Goal: Task Accomplishment & Management: Use online tool/utility

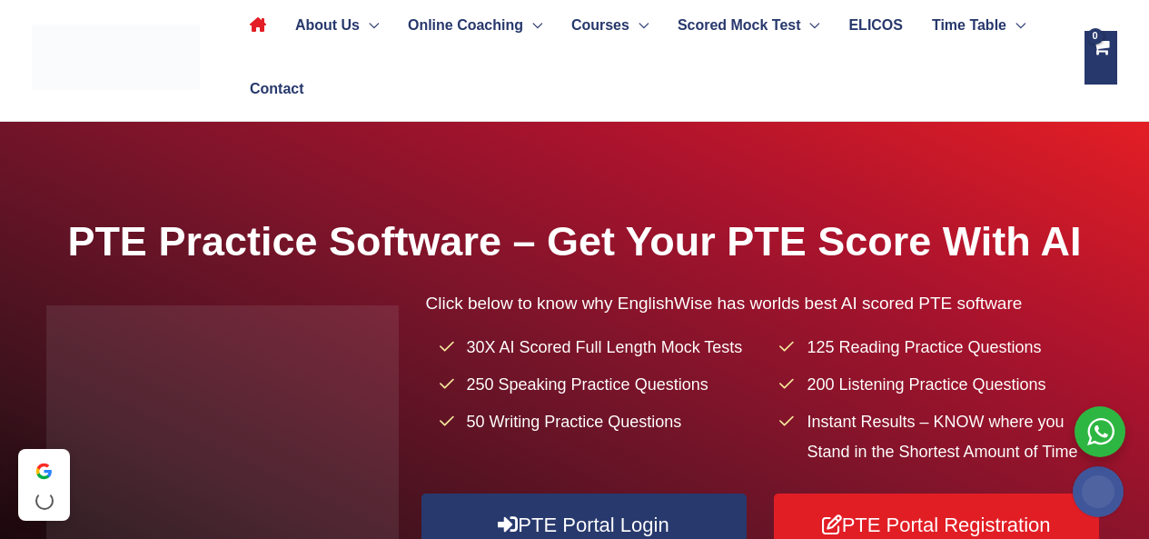
scroll to position [182, 0]
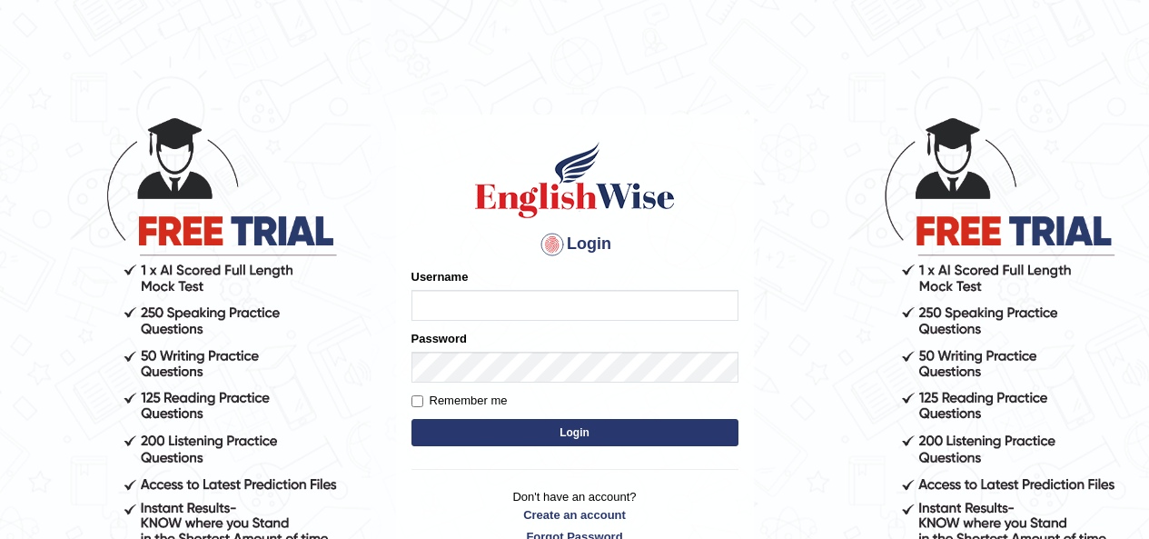
click at [564, 302] on input "Username" at bounding box center [575, 305] width 327 height 31
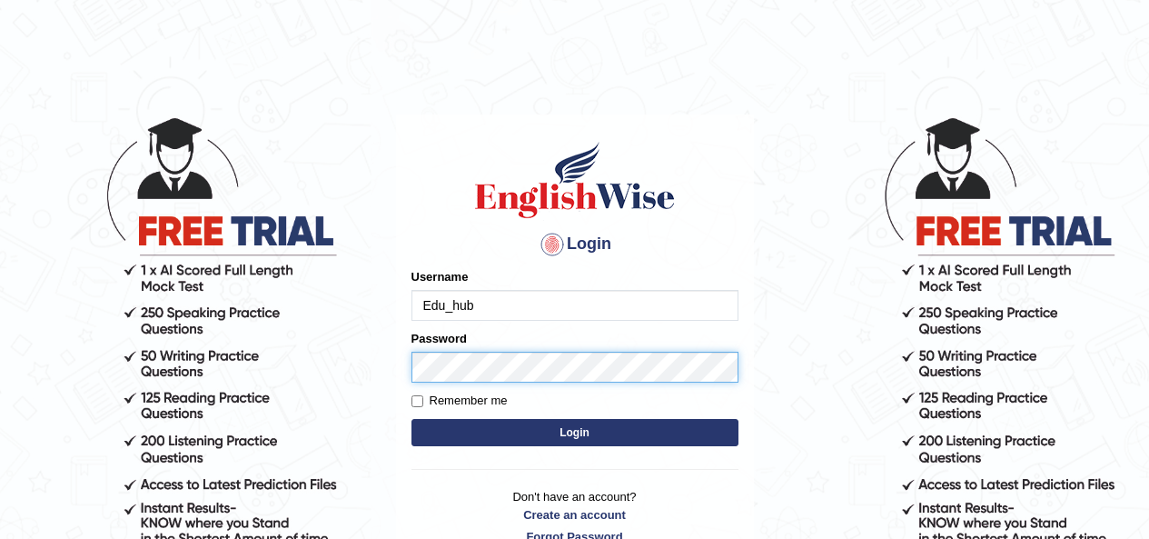
type input "Edu_hub"
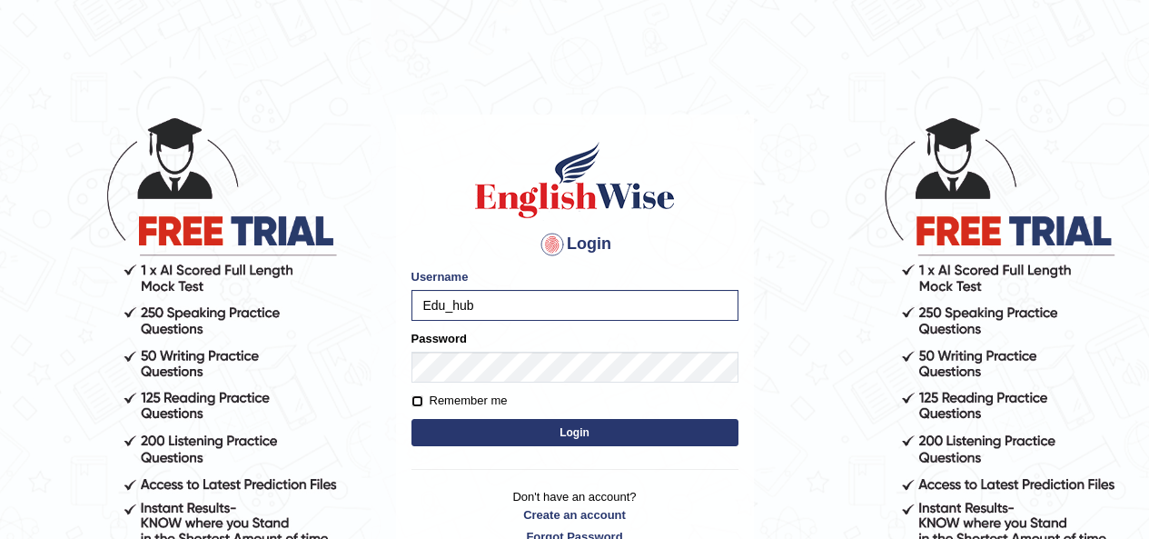
click at [421, 404] on input "Remember me" at bounding box center [418, 401] width 12 height 12
checkbox input "true"
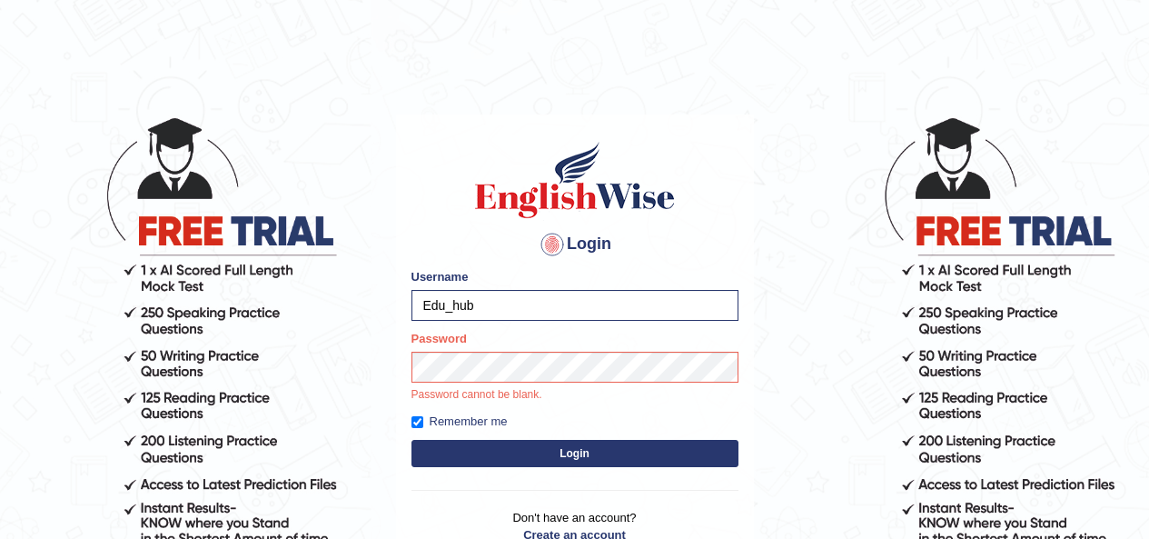
click at [502, 451] on button "Login" at bounding box center [575, 453] width 327 height 27
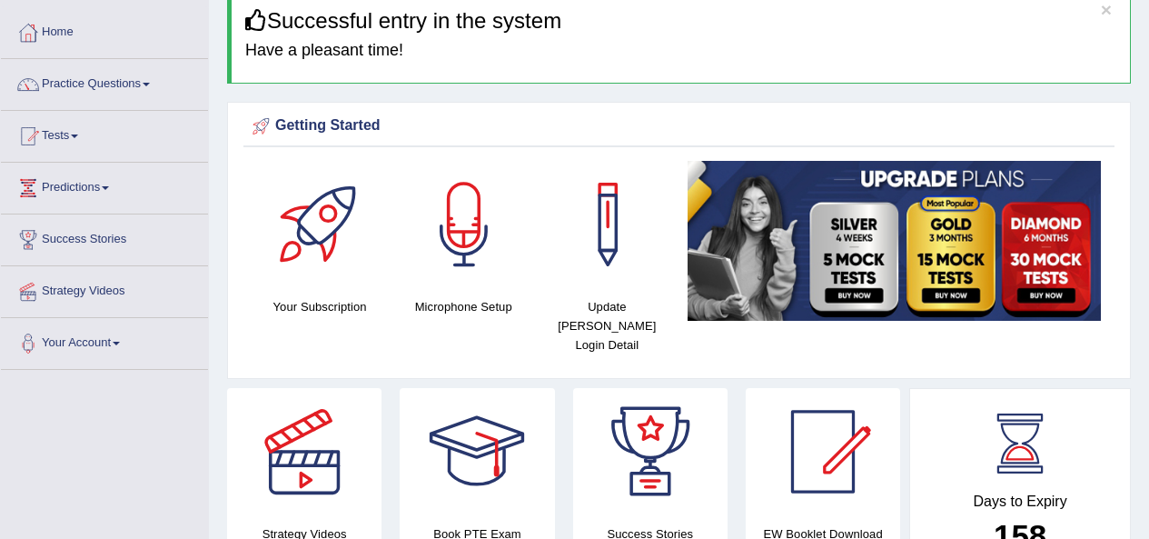
scroll to position [91, 0]
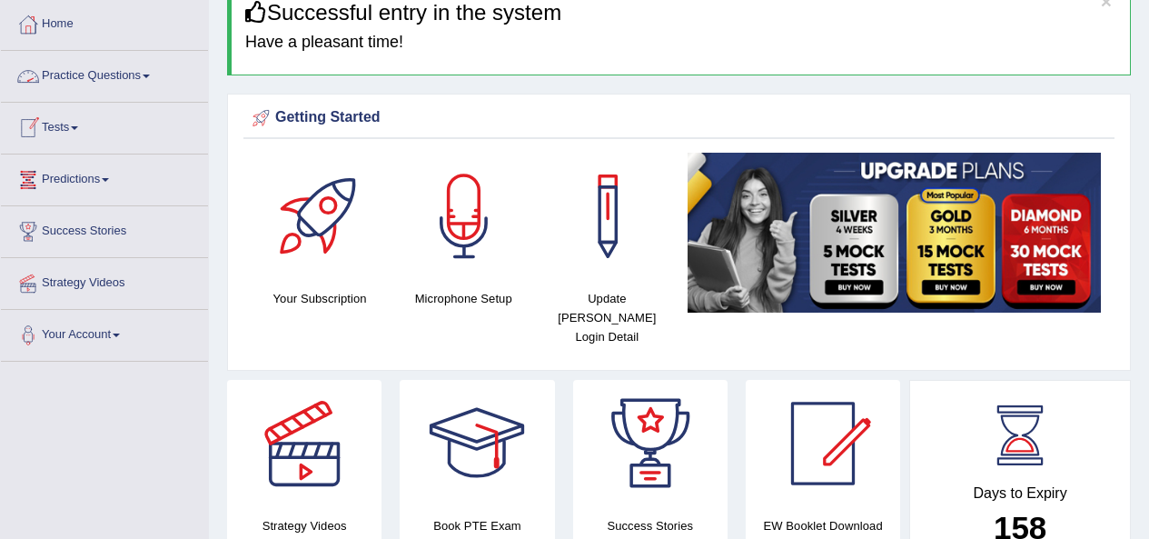
click at [74, 127] on link "Tests" at bounding box center [104, 125] width 207 height 45
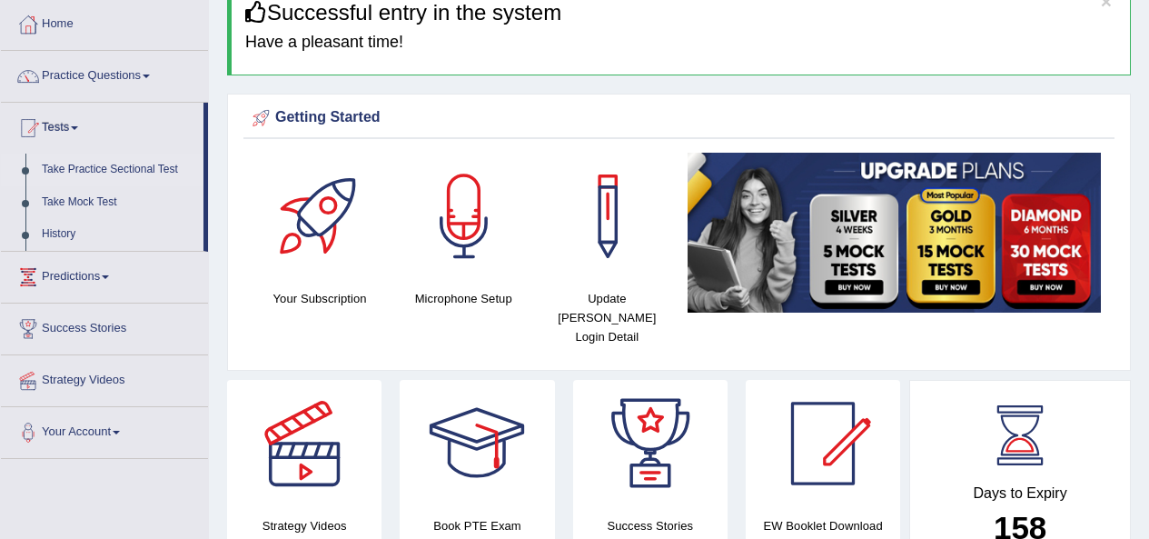
click at [95, 167] on link "Take Practice Sectional Test" at bounding box center [119, 170] width 170 height 33
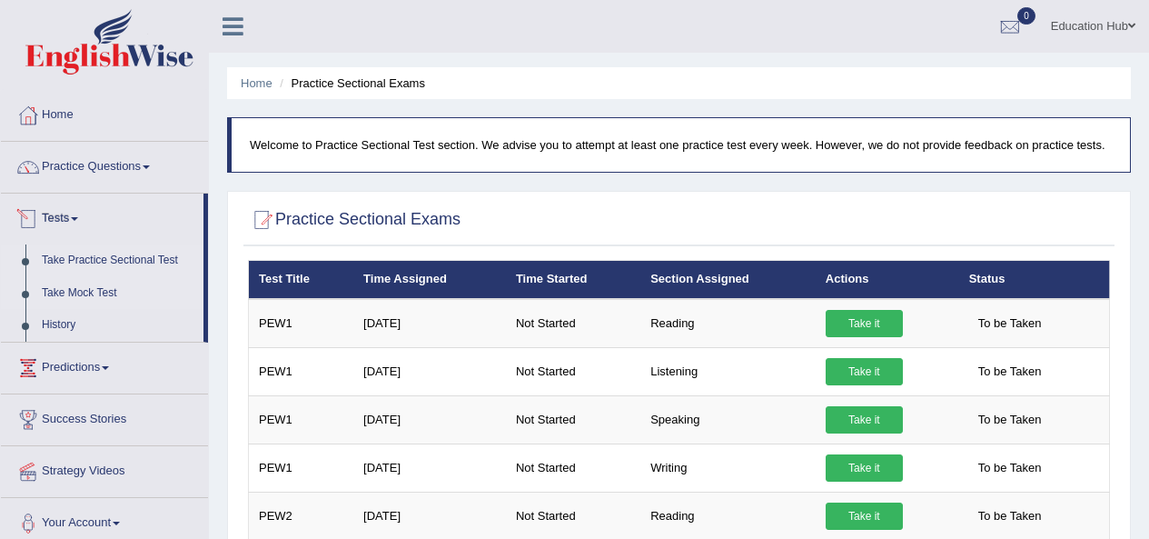
click at [83, 293] on link "Take Mock Test" at bounding box center [119, 293] width 170 height 33
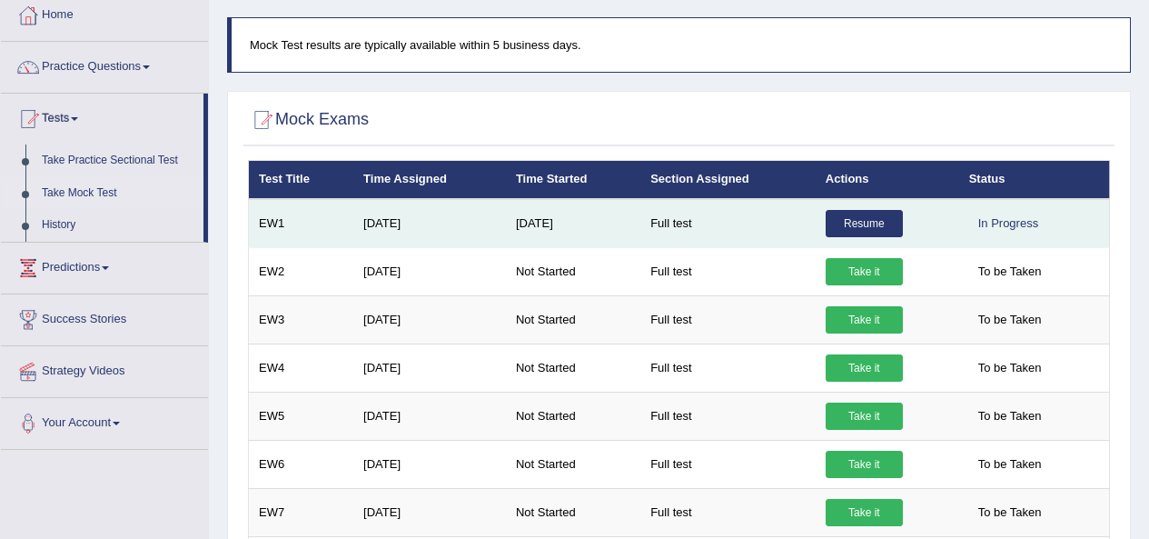
scroll to position [91, 0]
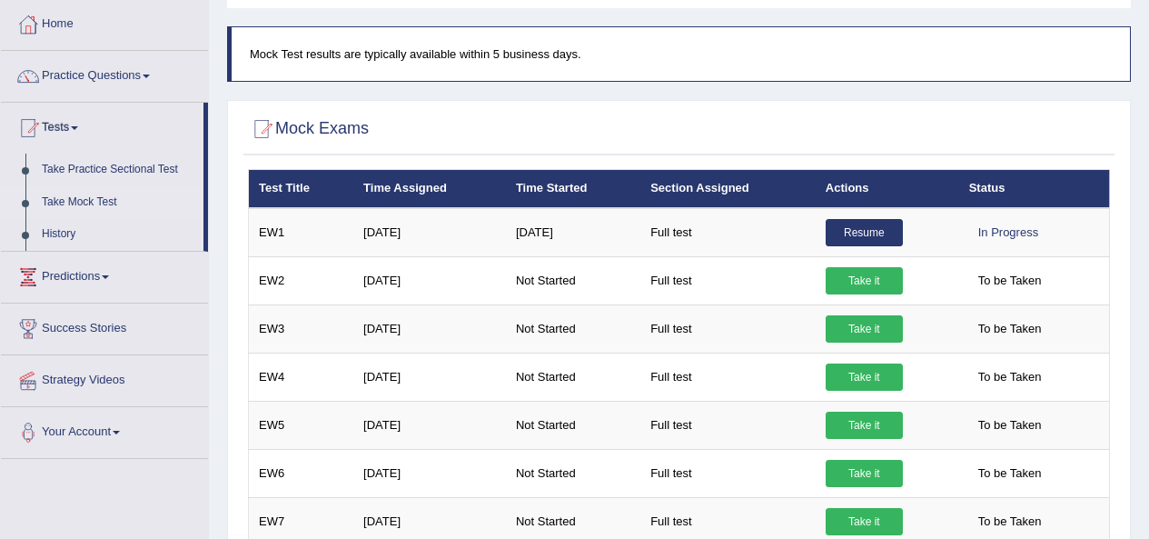
click at [332, 129] on h2 "Mock Exams" at bounding box center [308, 128] width 121 height 27
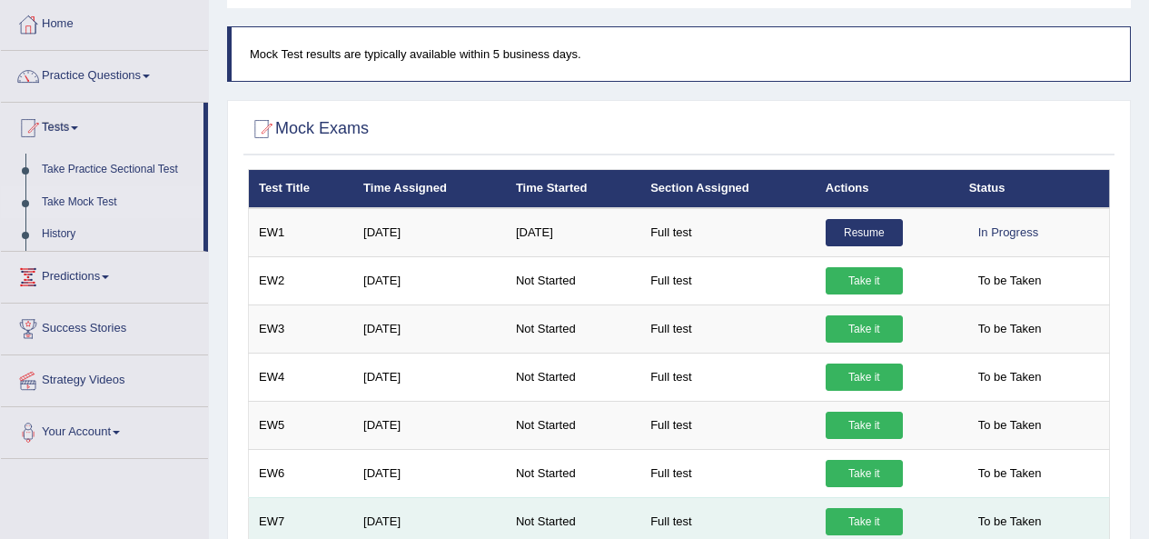
click at [866, 517] on link "Take it" at bounding box center [864, 521] width 77 height 27
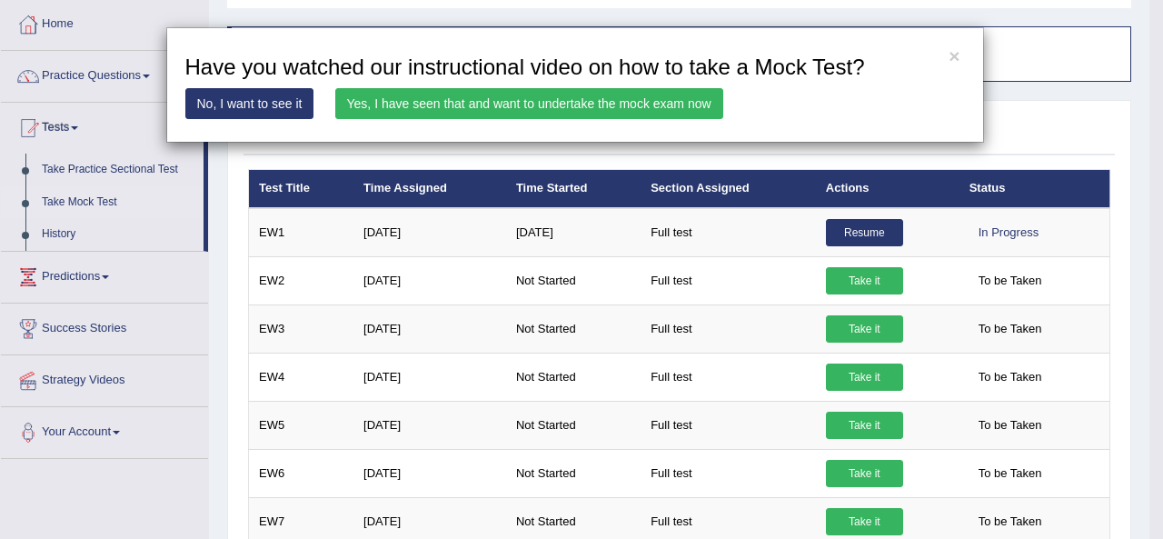
click at [461, 110] on link "Yes, I have seen that and want to undertake the mock exam now" at bounding box center [529, 103] width 388 height 31
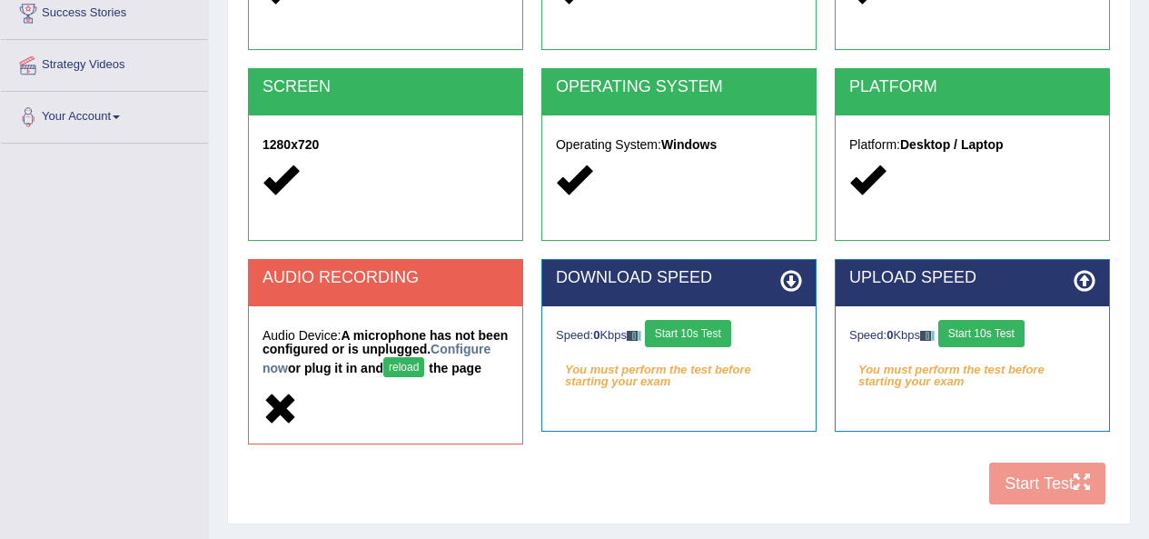
scroll to position [363, 0]
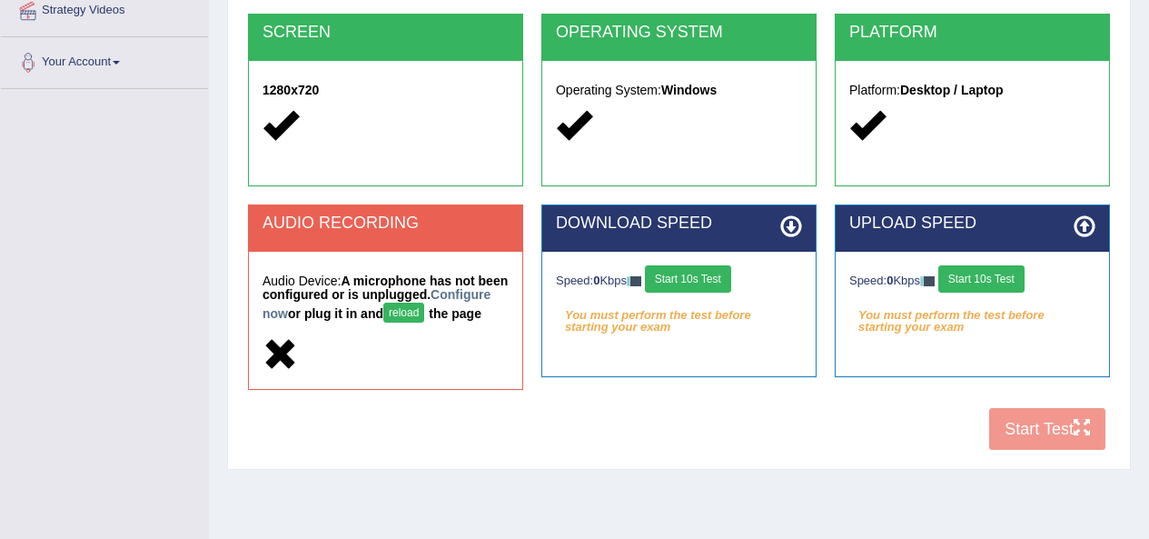
click at [424, 313] on button "reload" at bounding box center [403, 313] width 41 height 20
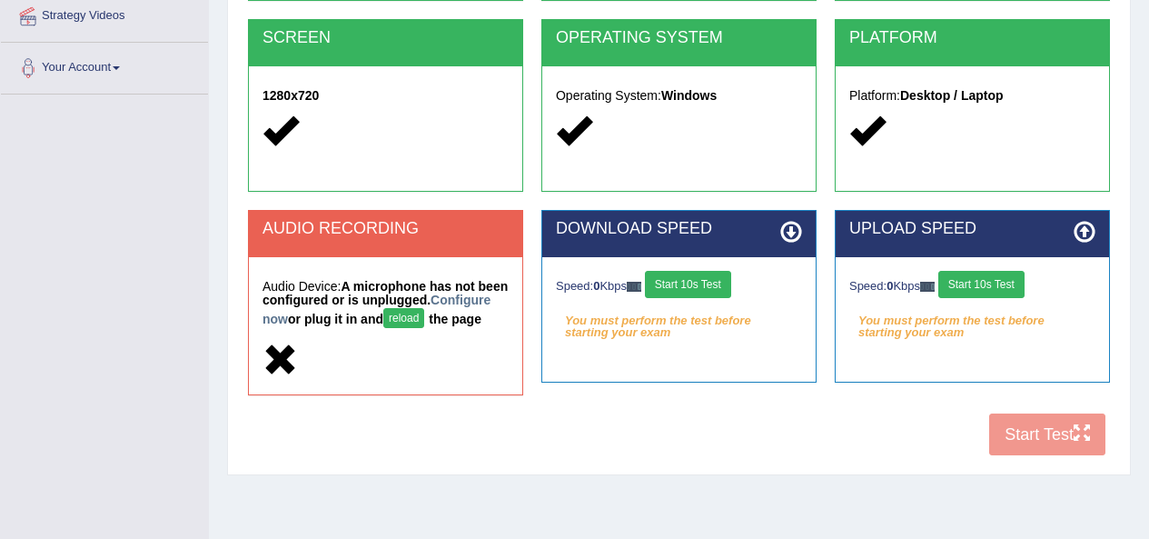
scroll to position [363, 0]
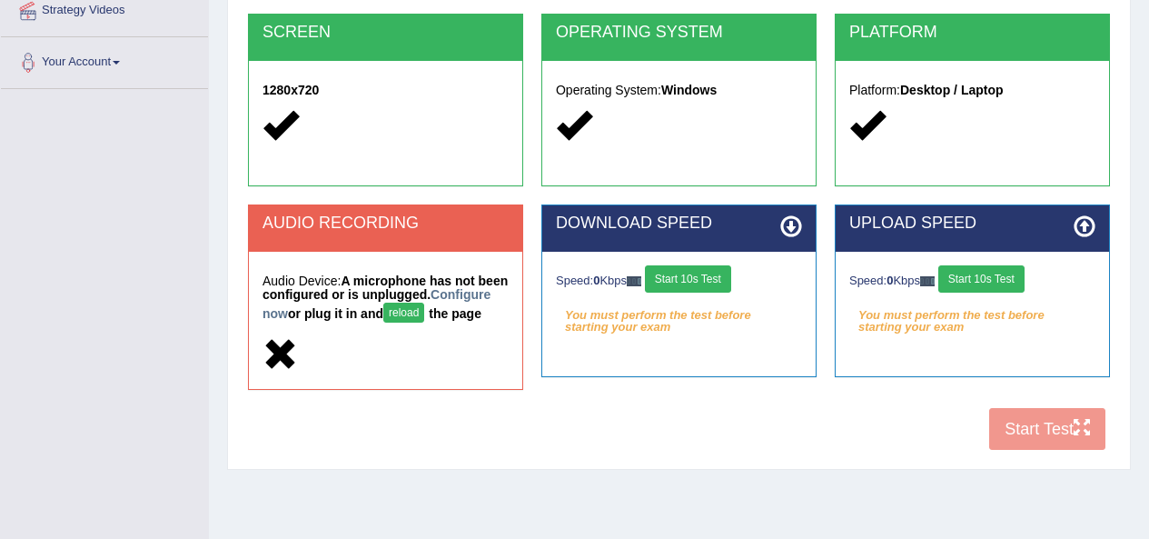
click at [424, 316] on button "reload" at bounding box center [403, 313] width 41 height 20
click at [418, 234] on div "AUDIO RECORDING" at bounding box center [385, 228] width 273 height 46
click at [382, 231] on h2 "AUDIO RECORDING" at bounding box center [386, 223] width 246 height 18
drag, startPoint x: 97, startPoint y: 273, endPoint x: 100, endPoint y: 260, distance: 13.0
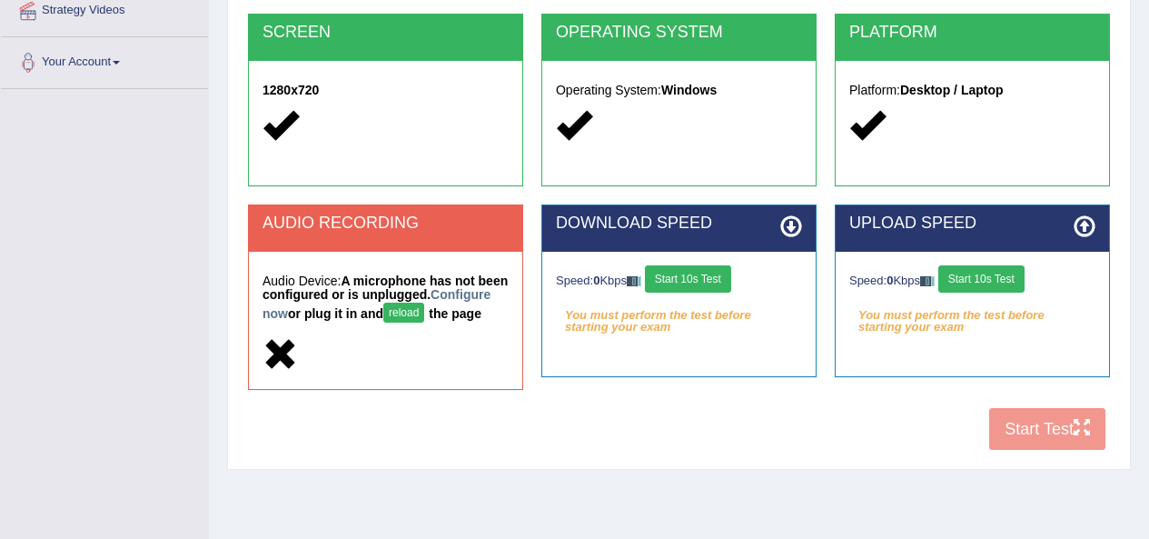
click at [97, 273] on div "Toggle navigation Home Practice Questions Speaking Practice Read Aloud Repeat S…" at bounding box center [574, 109] width 1149 height 945
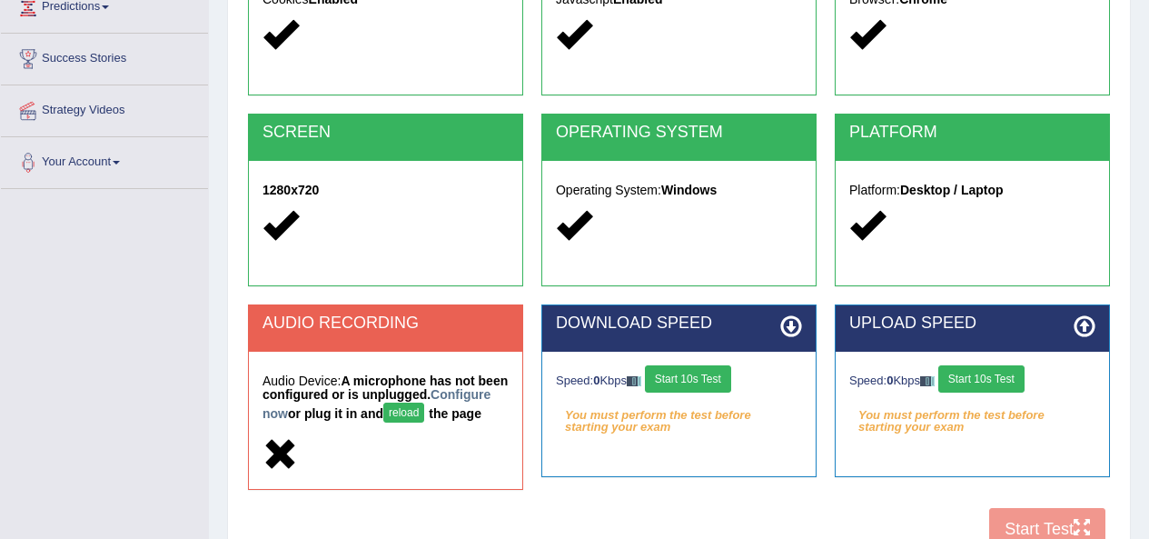
scroll to position [273, 0]
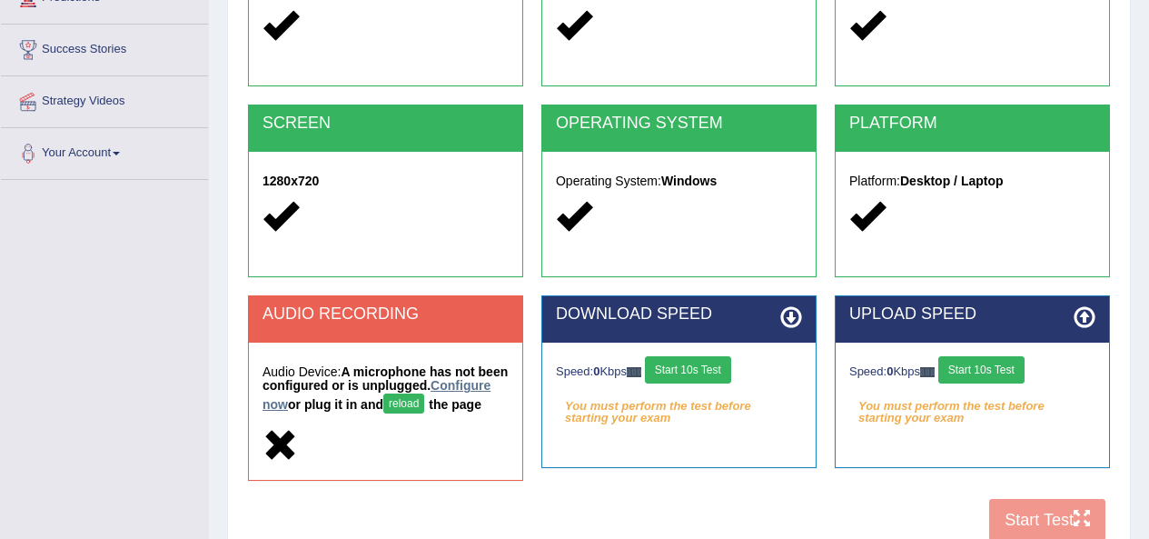
click at [307, 402] on link "Configure now" at bounding box center [377, 395] width 228 height 34
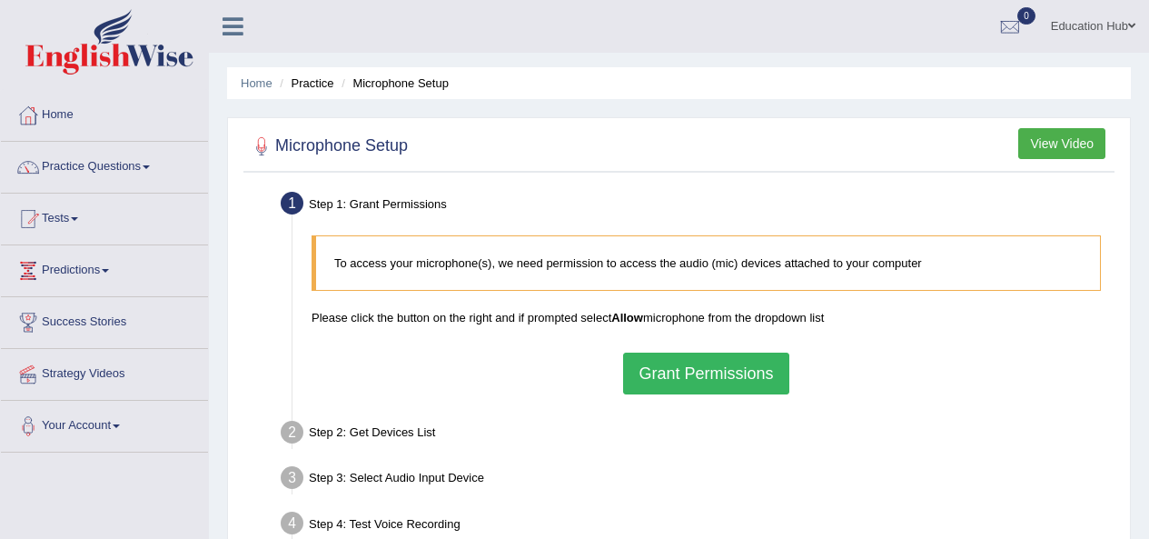
click at [672, 382] on button "Grant Permissions" at bounding box center [705, 373] width 165 height 42
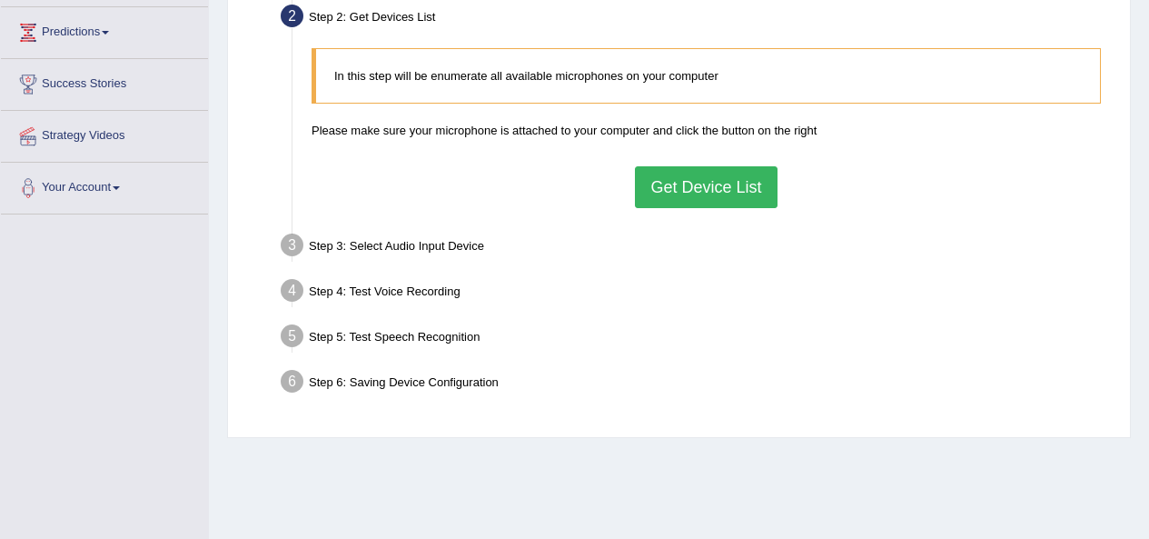
scroll to position [182, 0]
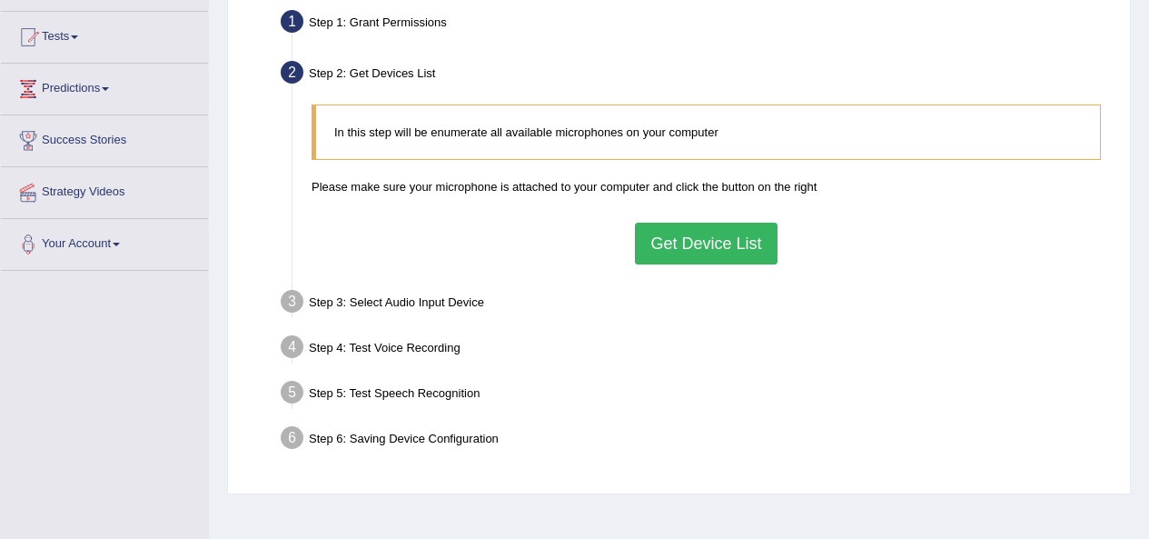
click at [702, 258] on button "Get Device List" at bounding box center [706, 244] width 142 height 42
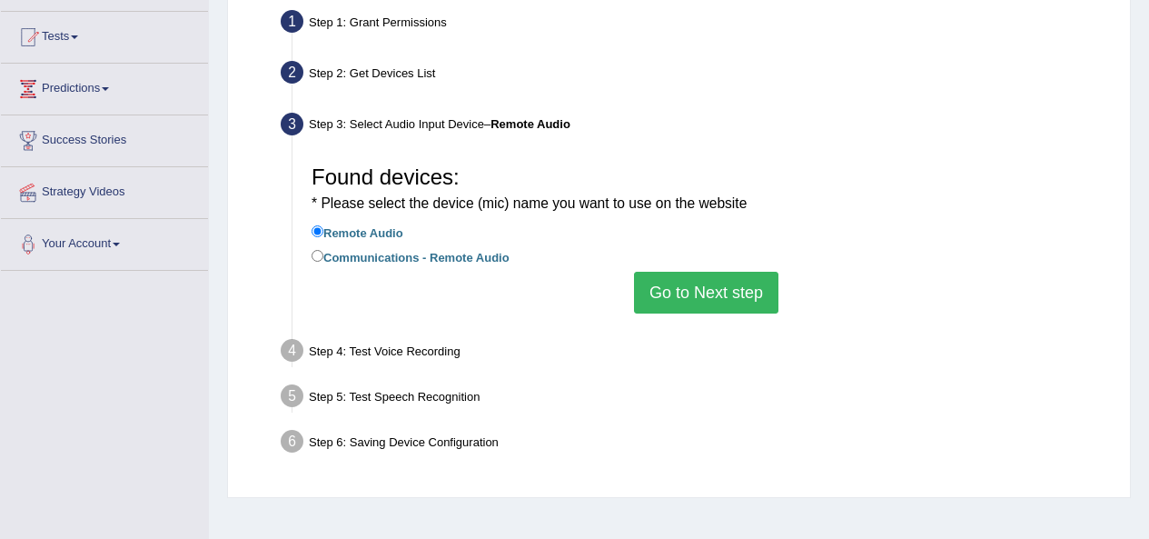
click at [680, 283] on button "Go to Next step" at bounding box center [706, 293] width 144 height 42
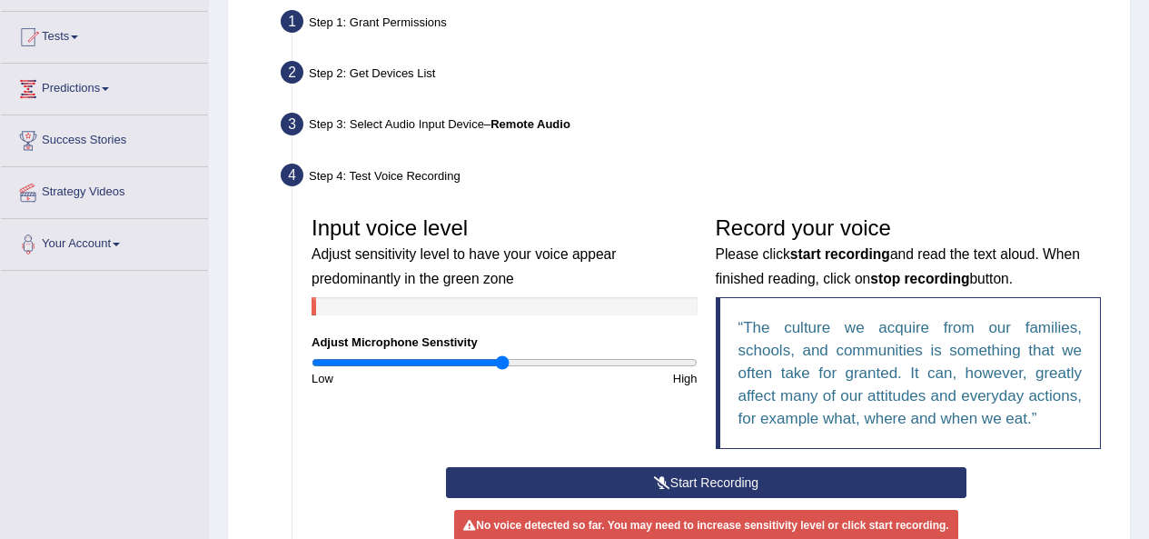
click at [719, 478] on button "Start Recording" at bounding box center [706, 482] width 521 height 31
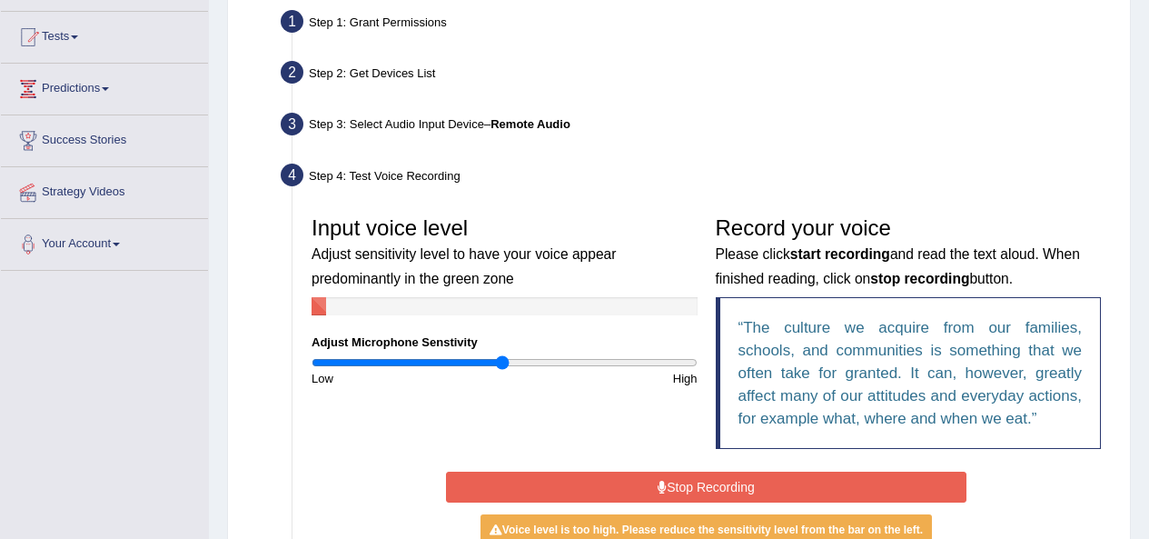
click at [826, 484] on button "Stop Recording" at bounding box center [706, 486] width 521 height 31
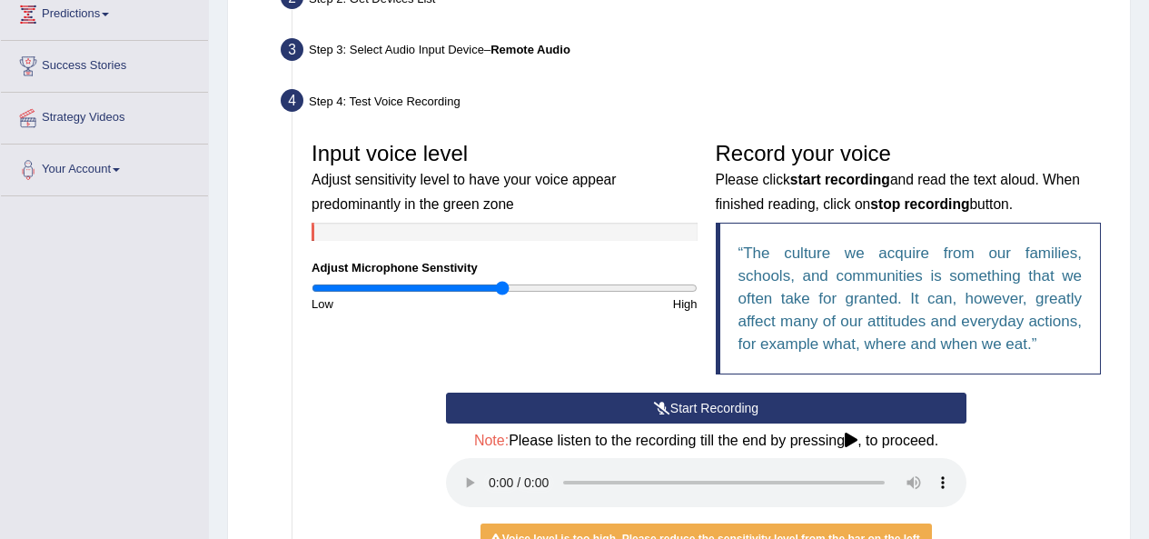
scroll to position [250, 0]
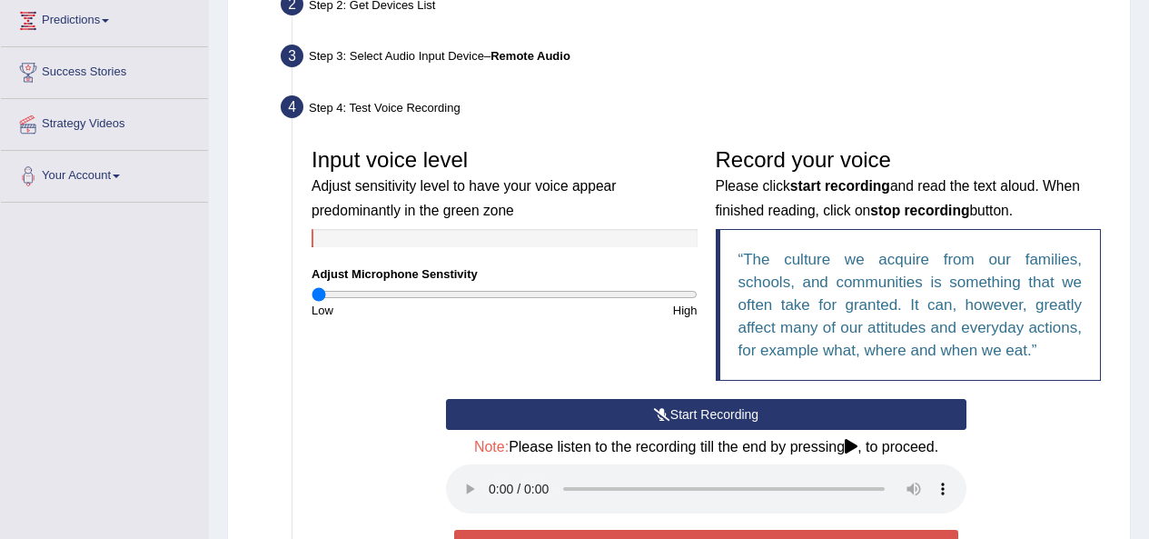
drag, startPoint x: 511, startPoint y: 293, endPoint x: 313, endPoint y: 305, distance: 198.4
click at [319, 302] on input "range" at bounding box center [505, 294] width 386 height 15
drag, startPoint x: 313, startPoint y: 289, endPoint x: 413, endPoint y: 307, distance: 101.6
click at [413, 302] on input "range" at bounding box center [505, 294] width 386 height 15
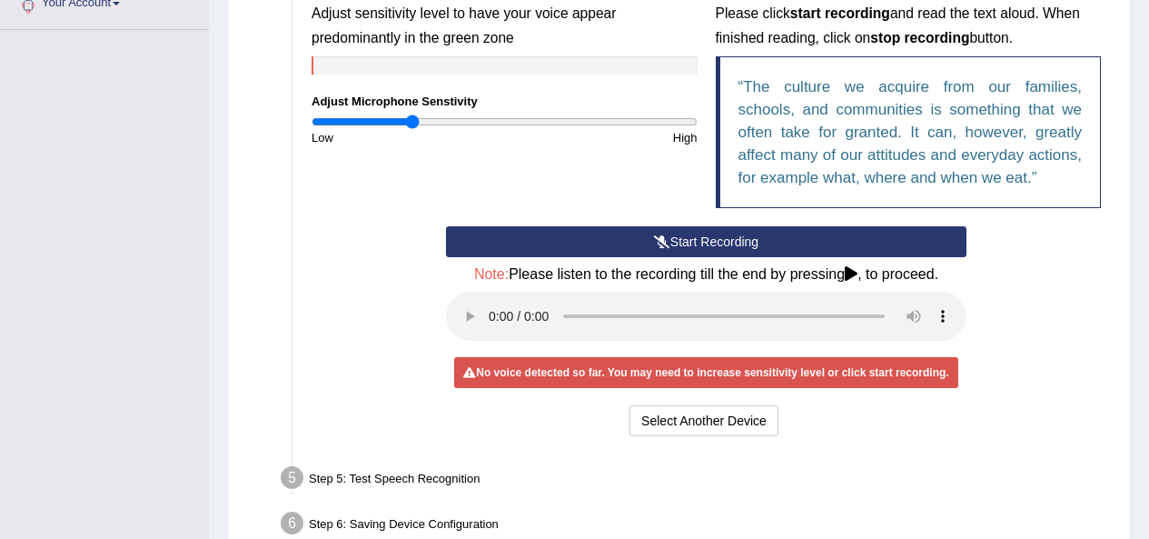
scroll to position [432, 0]
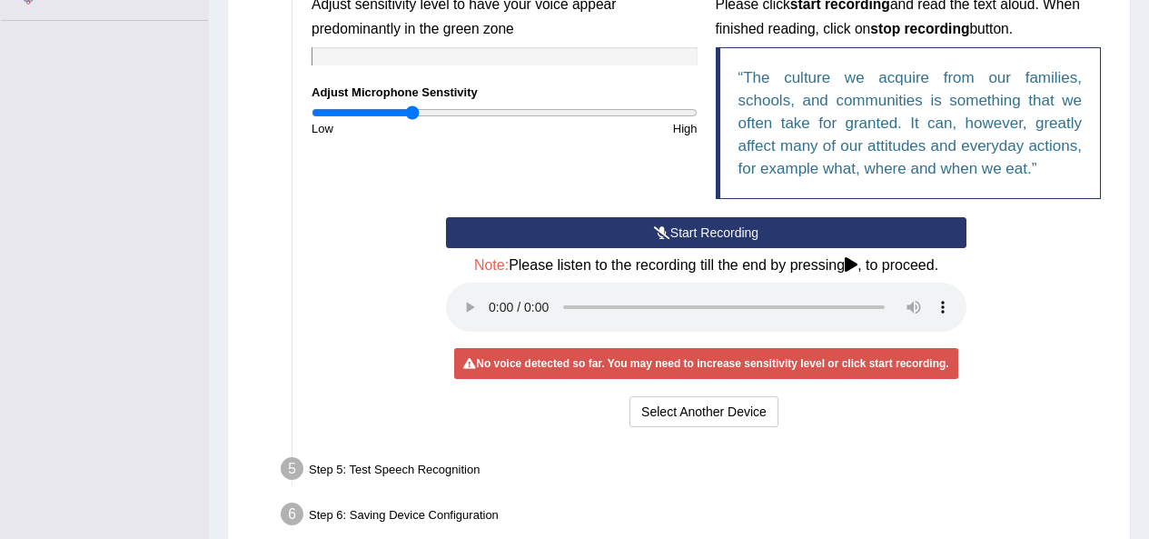
click at [668, 234] on icon at bounding box center [662, 232] width 16 height 13
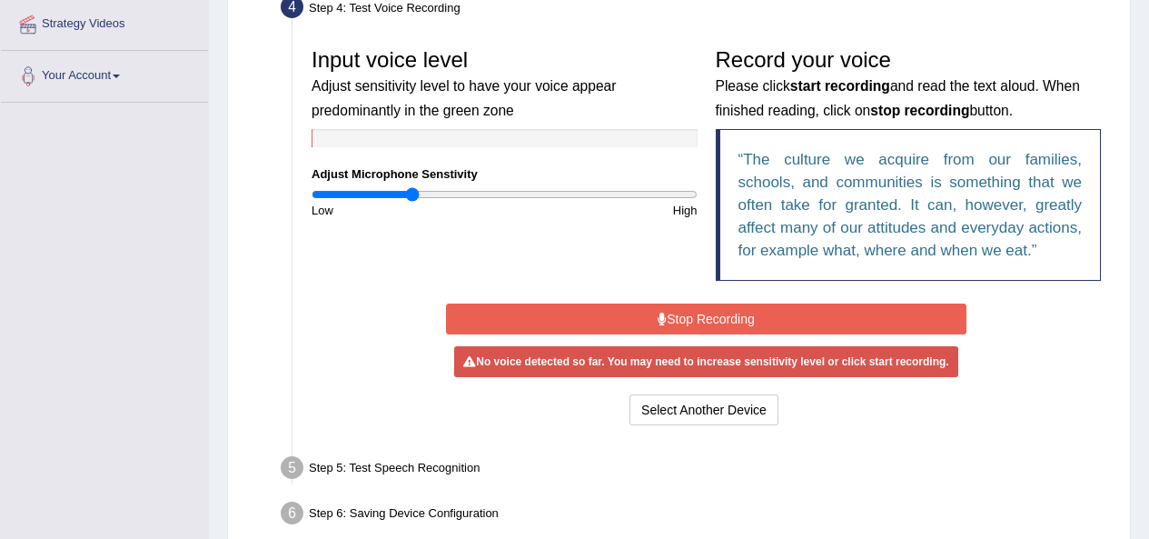
scroll to position [341, 0]
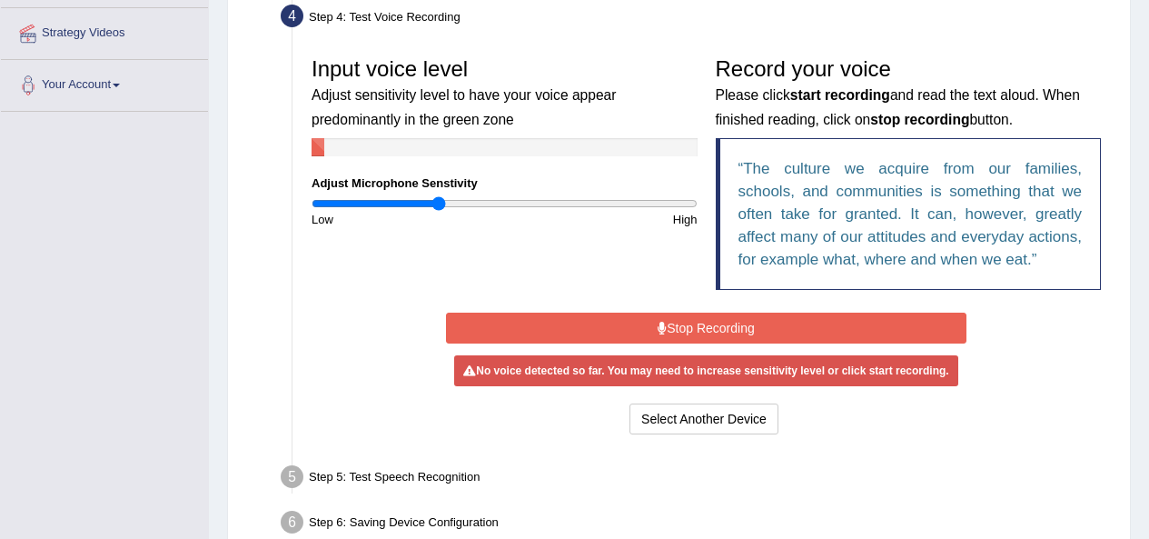
drag, startPoint x: 412, startPoint y: 200, endPoint x: 440, endPoint y: 203, distance: 27.5
click at [440, 203] on input "range" at bounding box center [505, 203] width 386 height 15
drag, startPoint x: 440, startPoint y: 198, endPoint x: 467, endPoint y: 216, distance: 32.8
click at [467, 211] on input "range" at bounding box center [505, 203] width 386 height 15
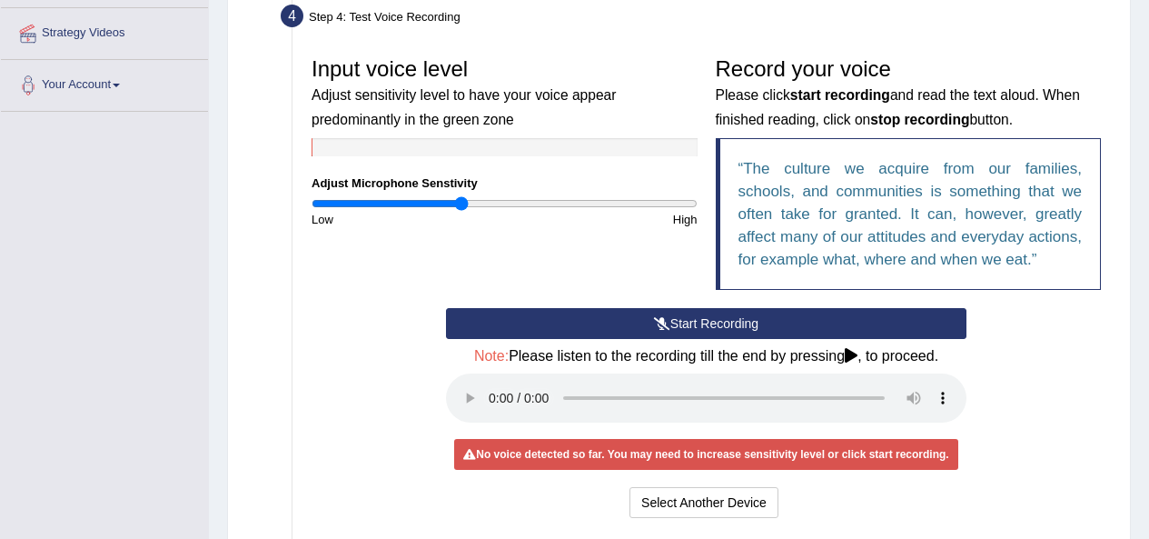
click at [462, 207] on input "range" at bounding box center [505, 203] width 386 height 15
click at [646, 315] on button "Start Recording" at bounding box center [706, 323] width 521 height 31
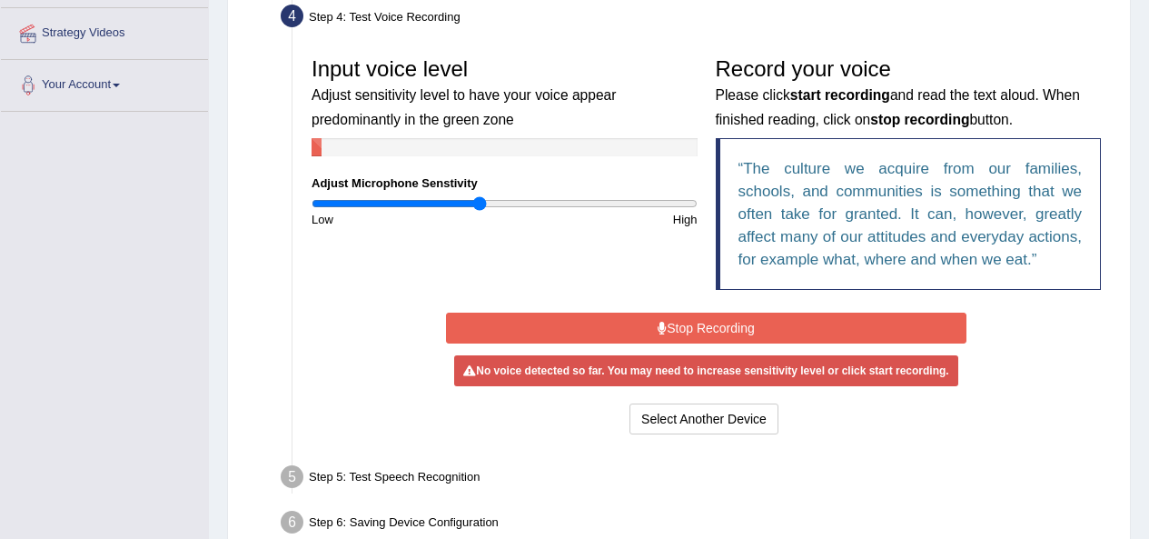
drag, startPoint x: 461, startPoint y: 201, endPoint x: 480, endPoint y: 203, distance: 18.3
click at [480, 203] on input "range" at bounding box center [505, 203] width 386 height 15
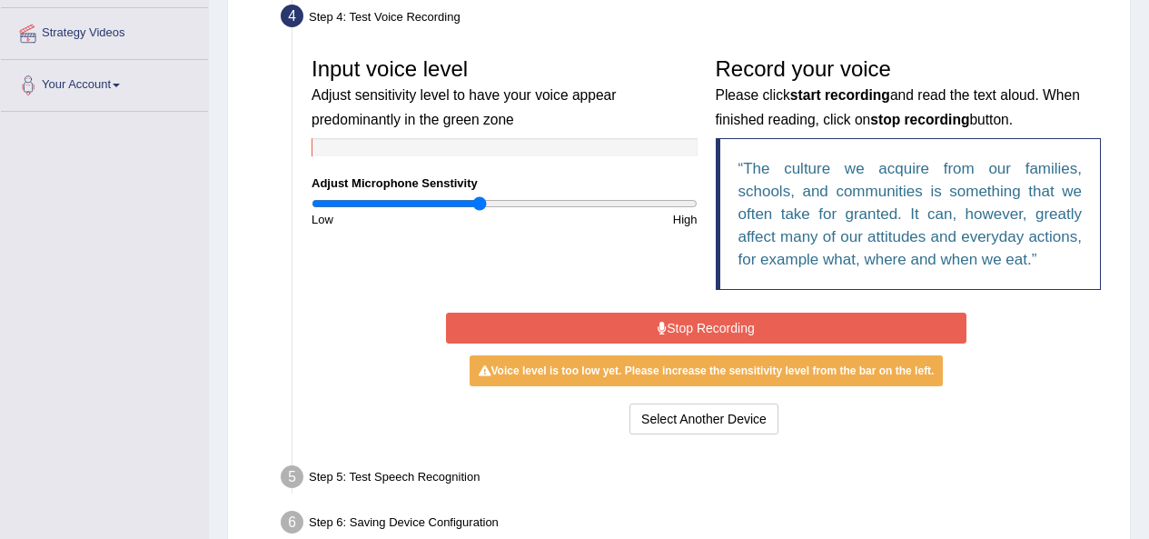
click at [626, 332] on button "Stop Recording" at bounding box center [706, 328] width 521 height 31
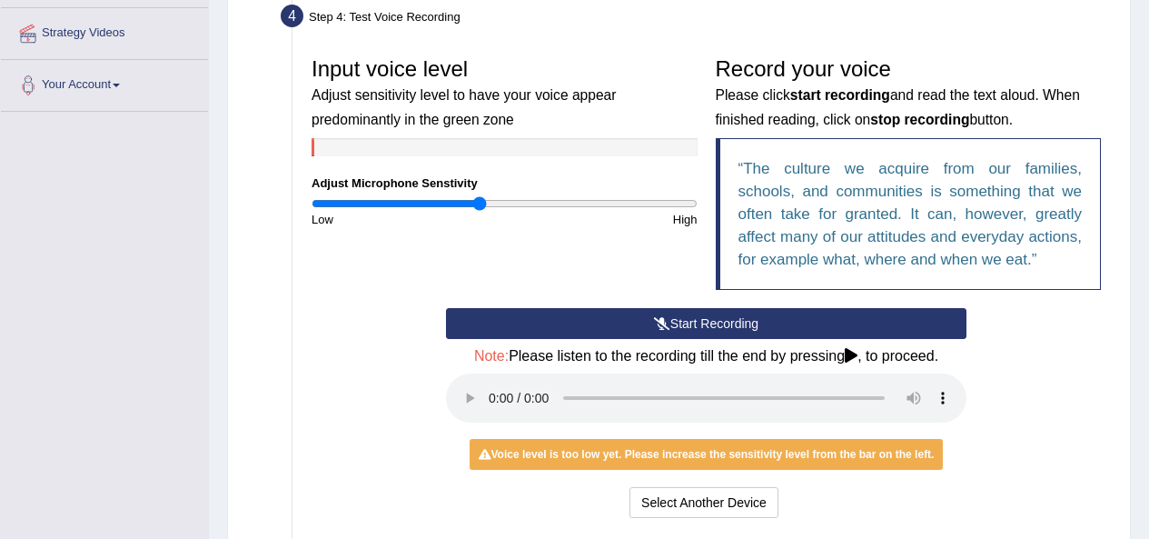
click at [594, 337] on button "Start Recording" at bounding box center [706, 323] width 521 height 31
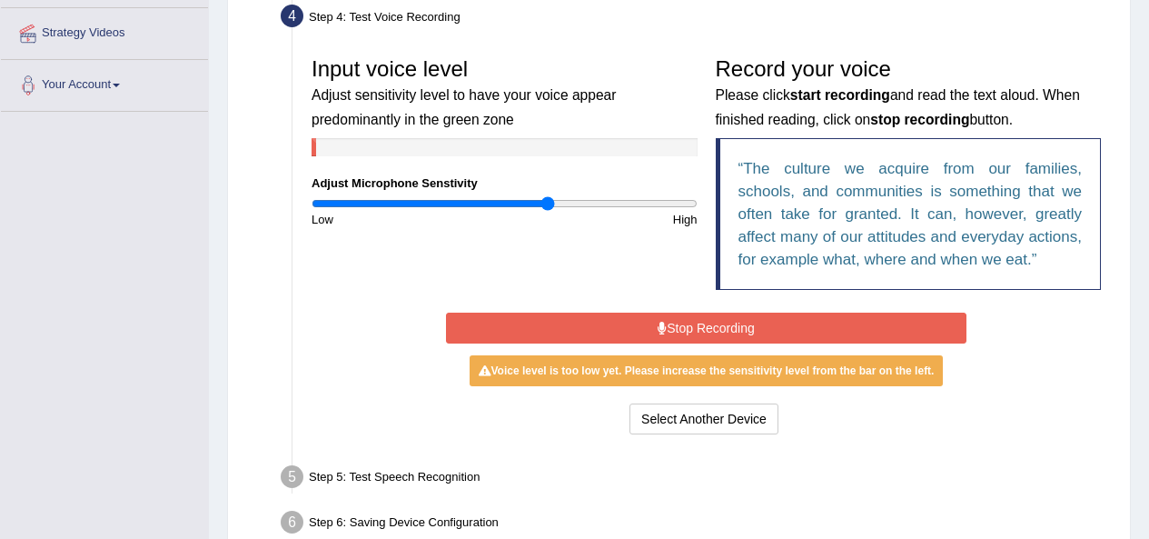
drag, startPoint x: 481, startPoint y: 200, endPoint x: 548, endPoint y: 209, distance: 67.8
type input "1.24"
click at [548, 209] on input "range" at bounding box center [505, 203] width 386 height 15
click at [511, 323] on button "Stop Recording" at bounding box center [706, 328] width 521 height 31
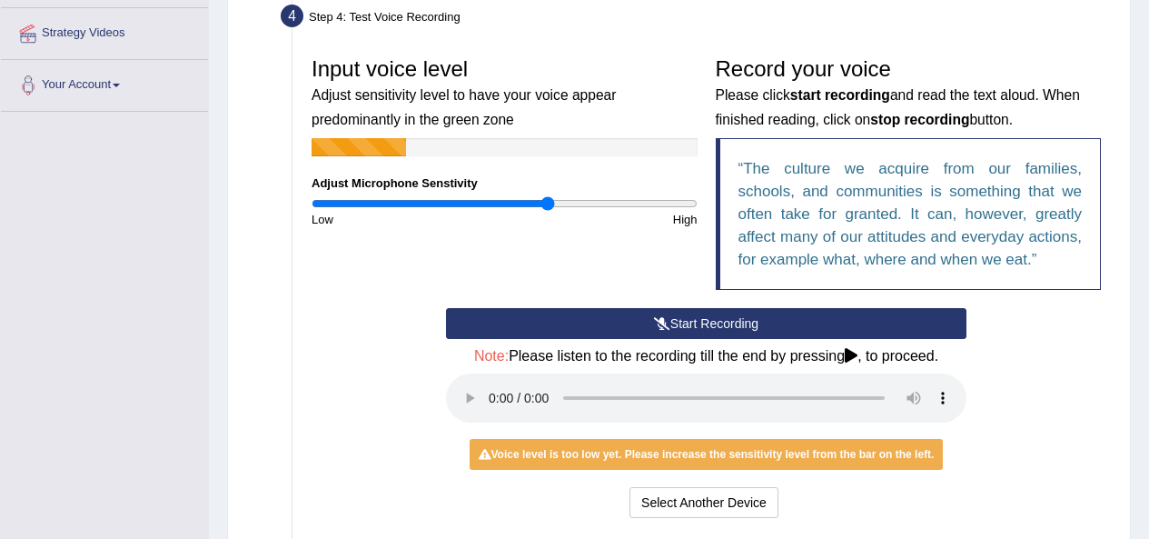
click at [531, 322] on button "Start Recording" at bounding box center [706, 323] width 521 height 31
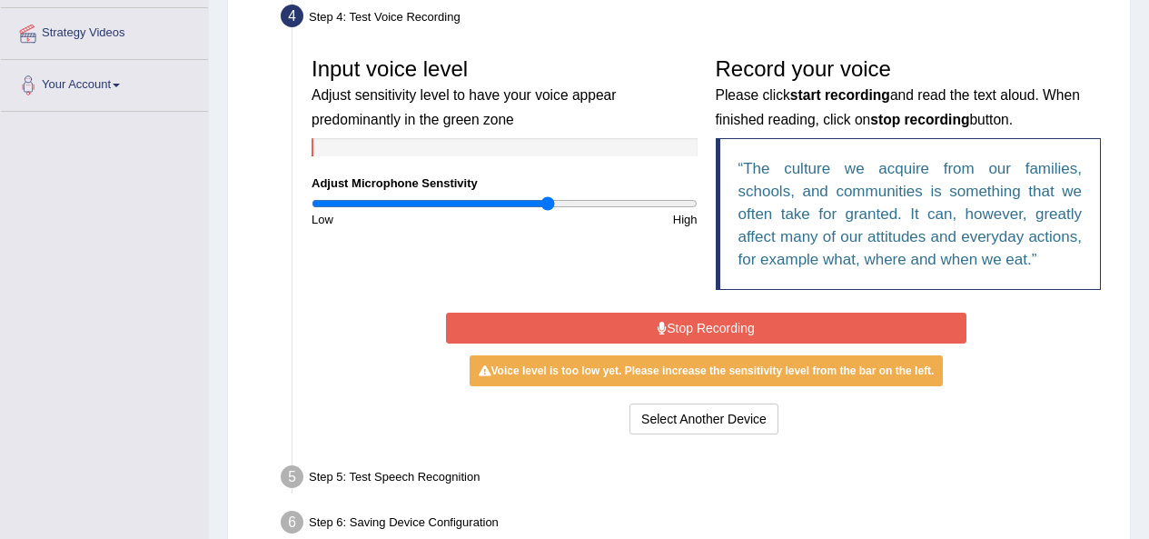
click at [568, 322] on button "Stop Recording" at bounding box center [706, 328] width 521 height 31
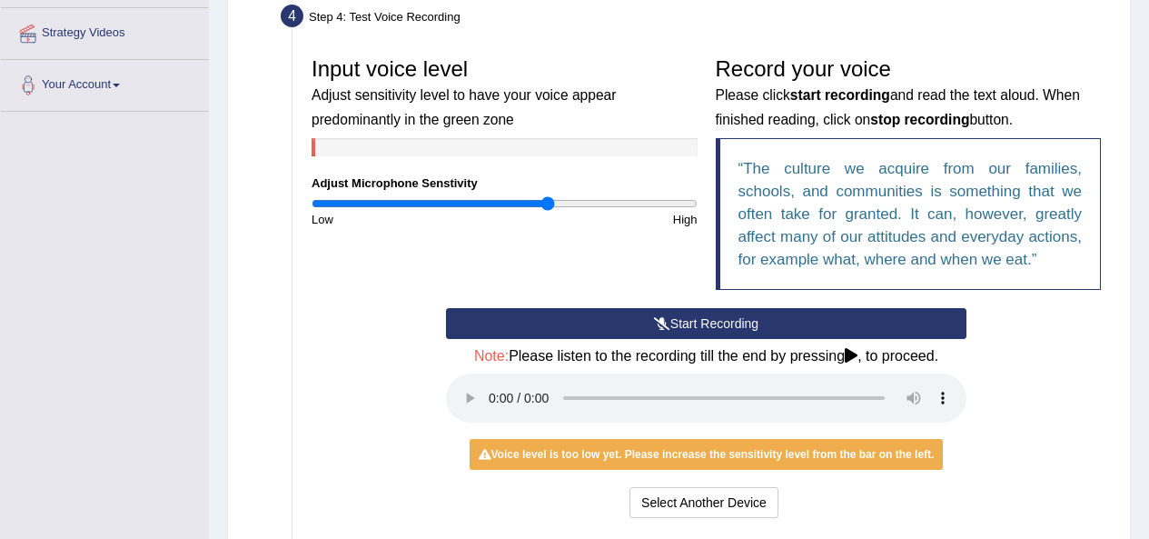
click at [644, 323] on button "Start Recording" at bounding box center [706, 323] width 521 height 31
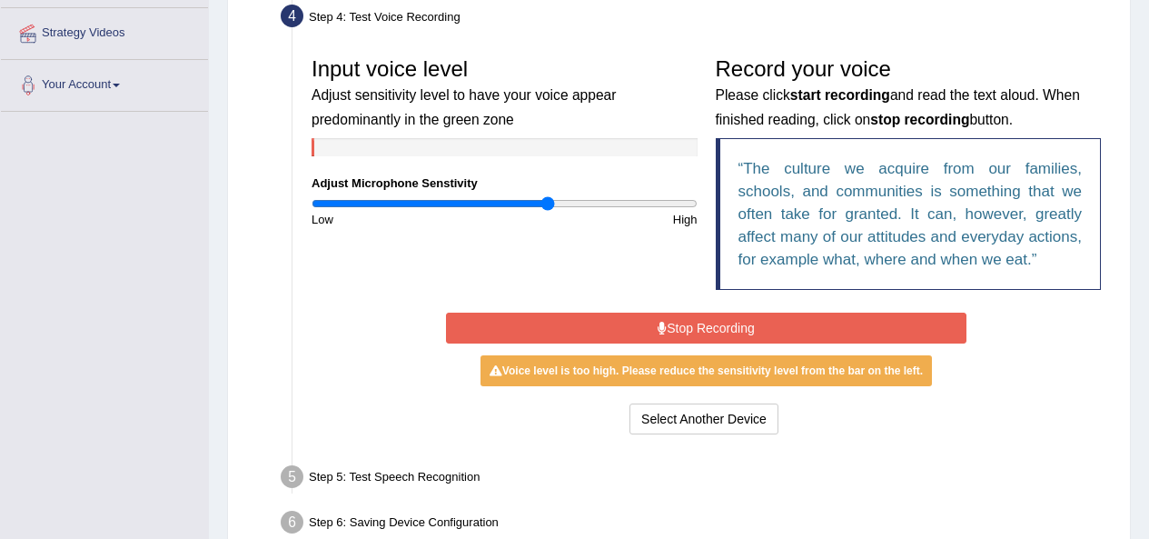
click at [666, 316] on button "Stop Recording" at bounding box center [706, 328] width 521 height 31
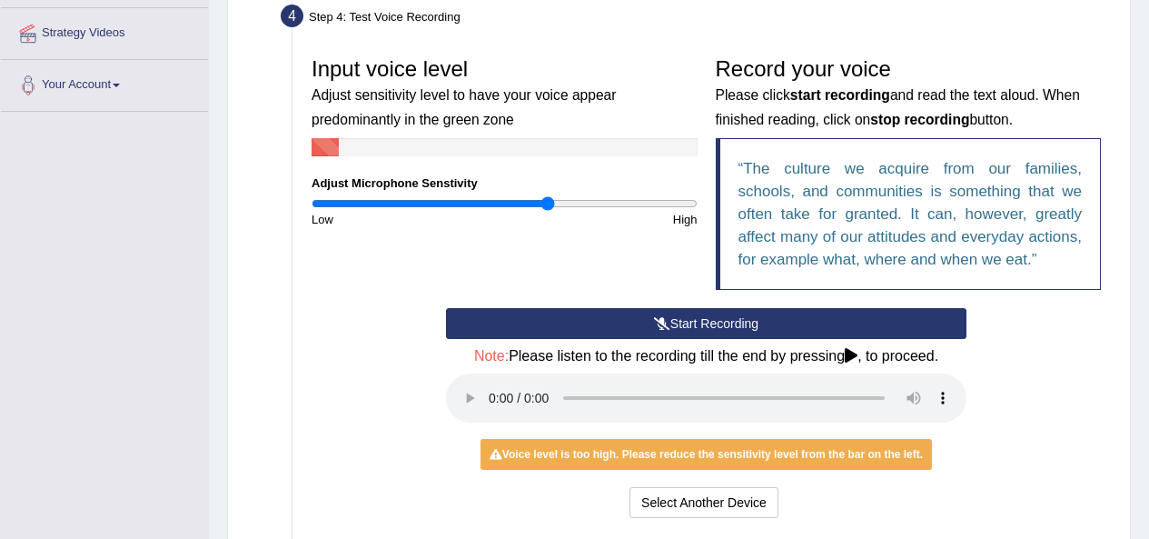
click at [666, 317] on icon at bounding box center [662, 323] width 16 height 13
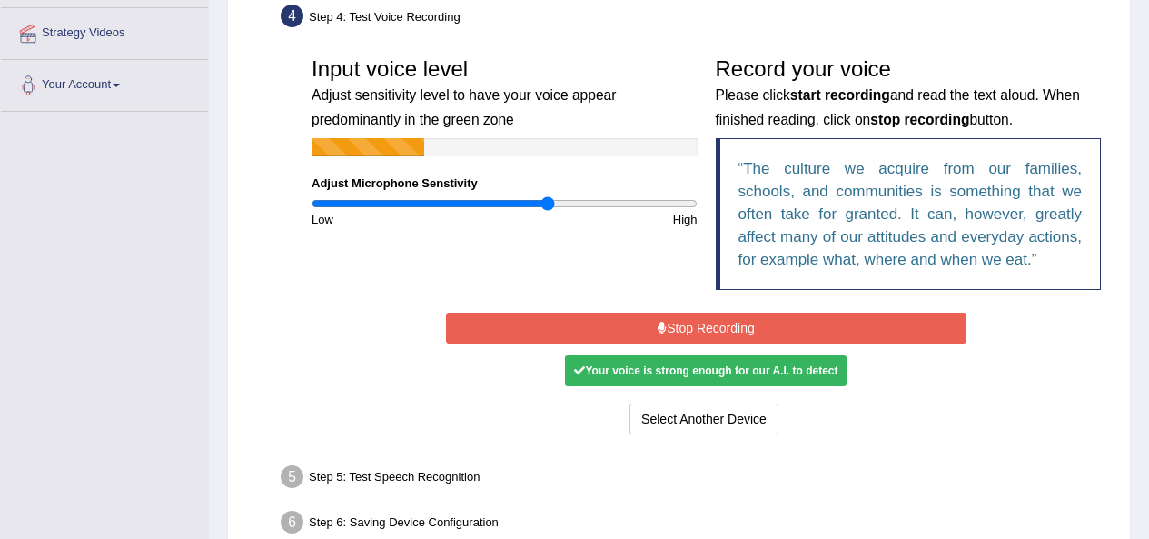
click at [777, 310] on div "Start Recording Stop Recording Note: Please listen to the recording till the en…" at bounding box center [706, 373] width 539 height 131
click at [775, 313] on button "Stop Recording" at bounding box center [706, 328] width 521 height 31
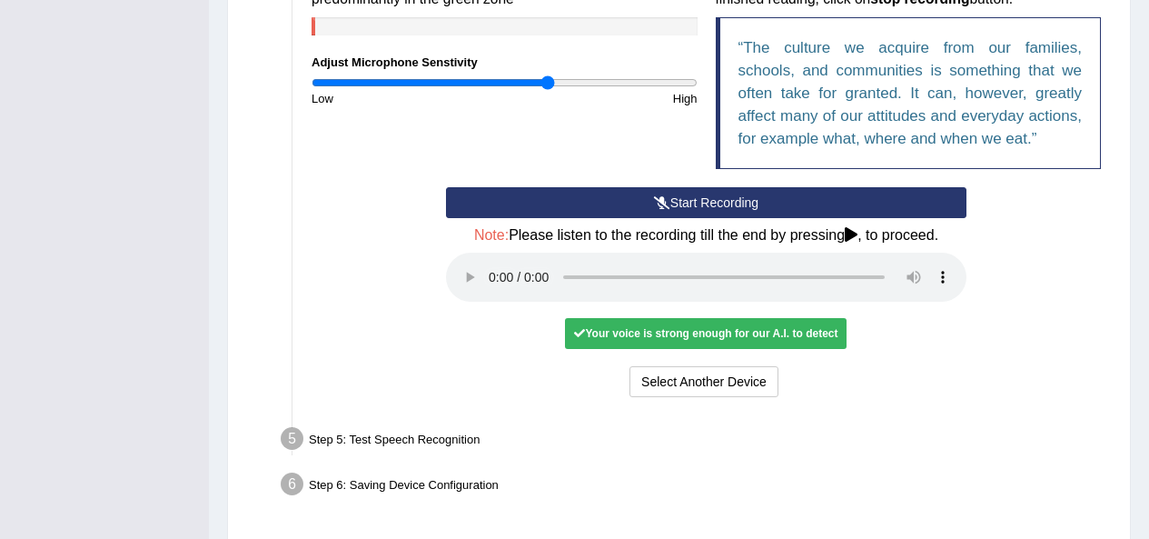
scroll to position [522, 0]
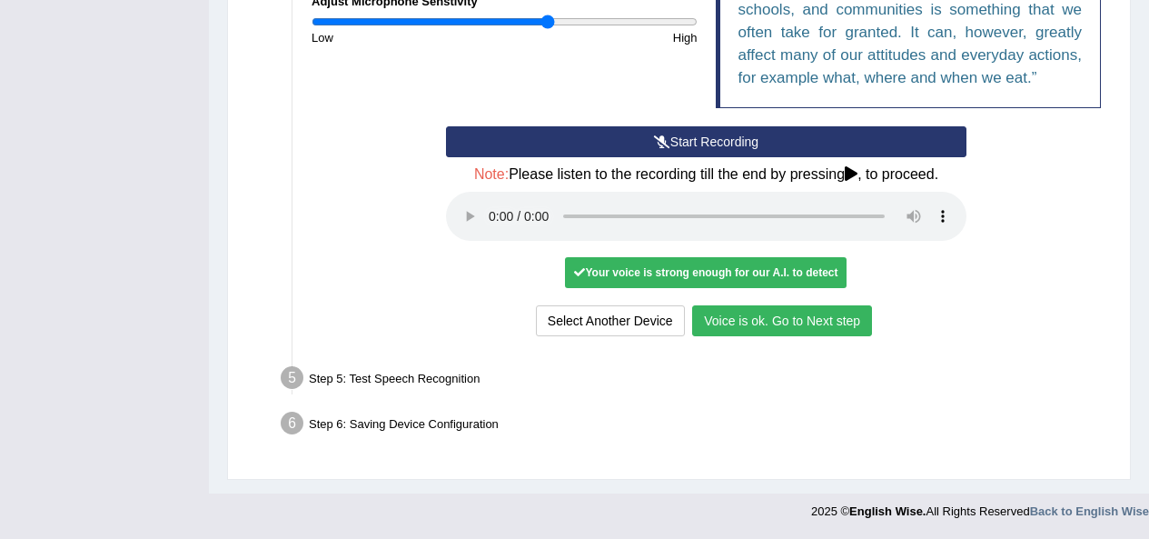
click at [770, 319] on button "Voice is ok. Go to Next step" at bounding box center [782, 320] width 180 height 31
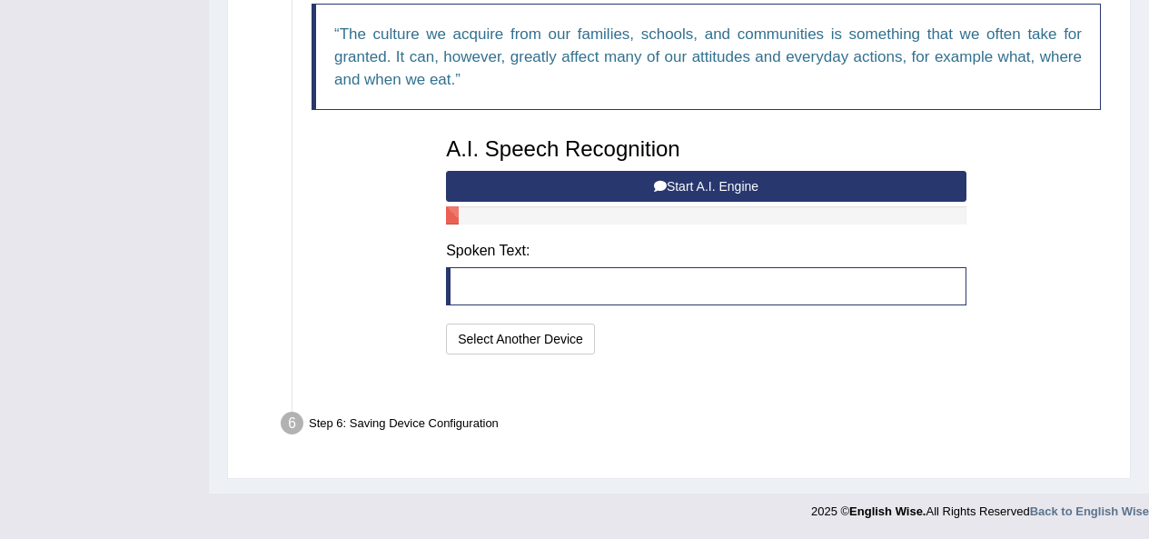
scroll to position [451, 0]
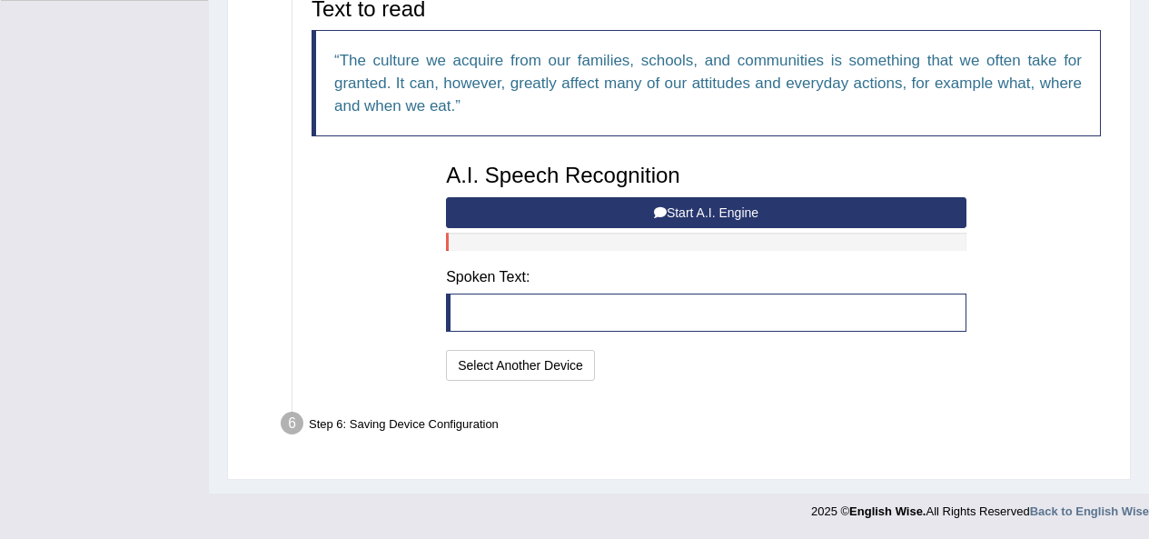
click at [556, 213] on button "Start A.I. Engine" at bounding box center [706, 212] width 521 height 31
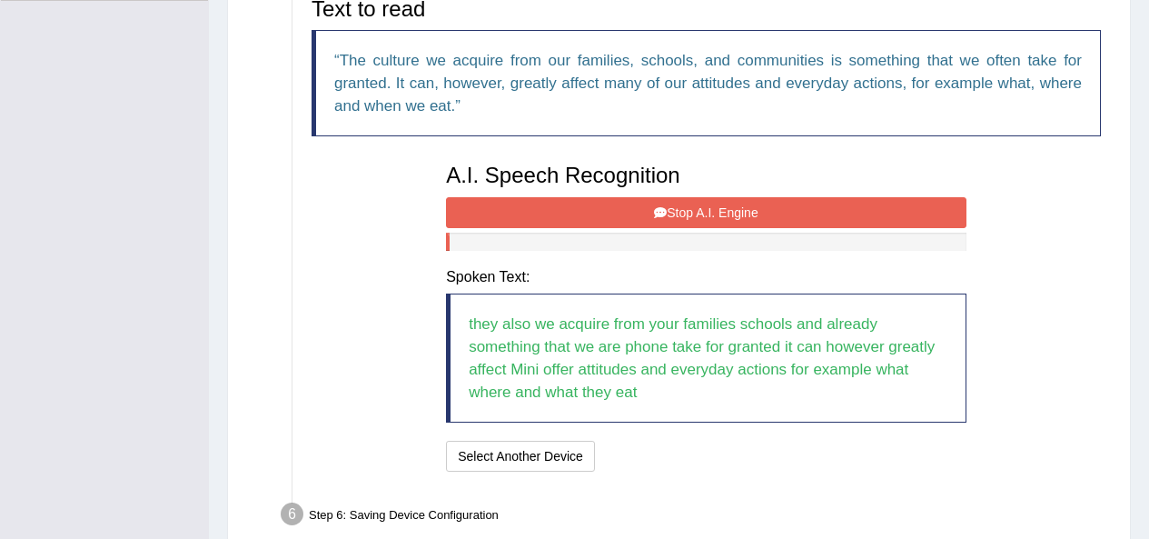
click at [656, 220] on button "Stop A.I. Engine" at bounding box center [706, 212] width 521 height 31
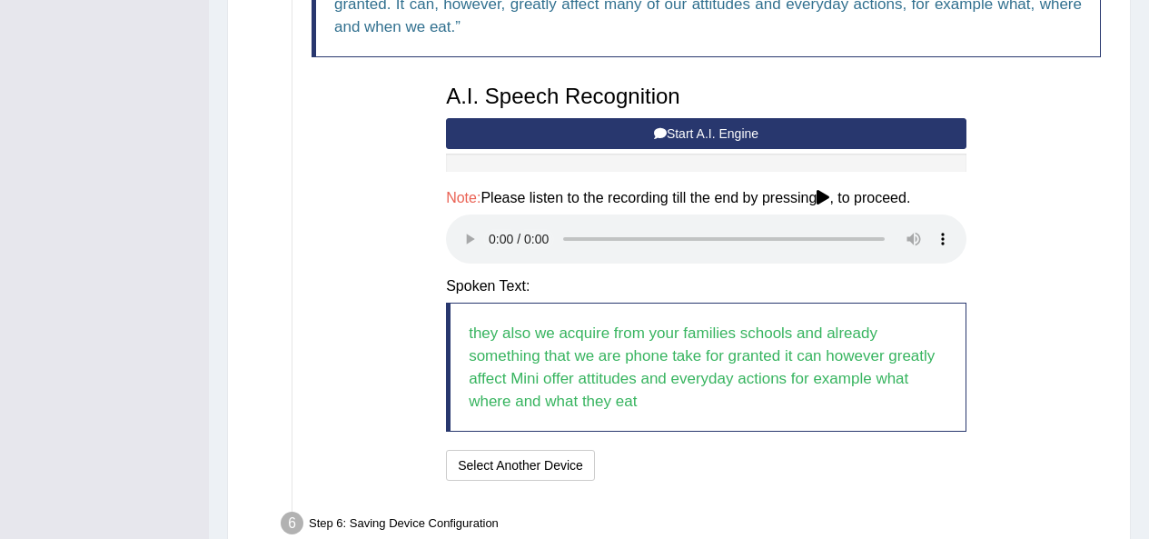
scroll to position [540, 0]
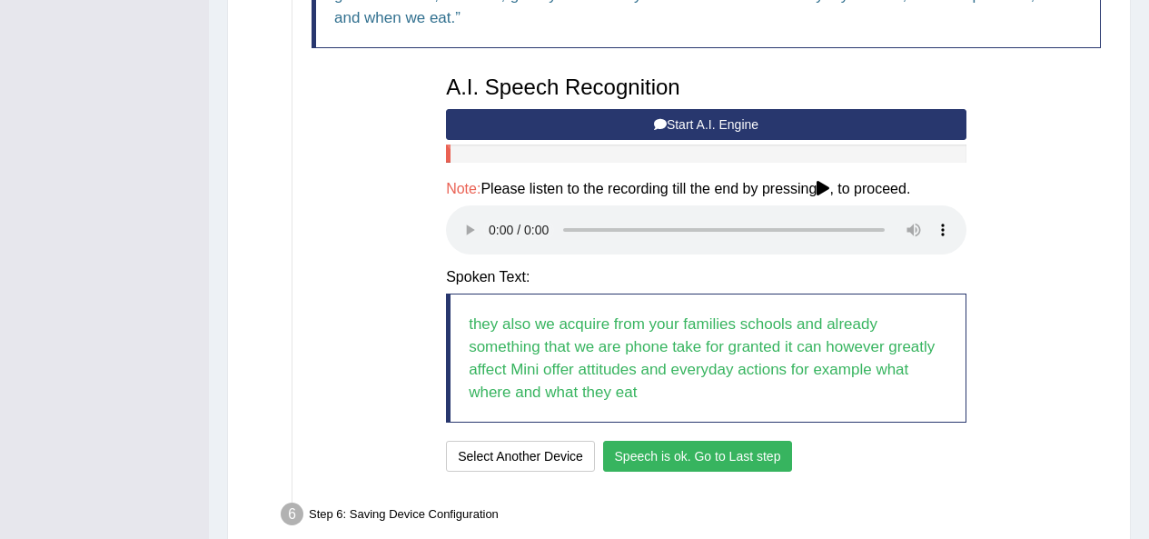
click at [723, 446] on button "Speech is ok. Go to Last step" at bounding box center [698, 456] width 190 height 31
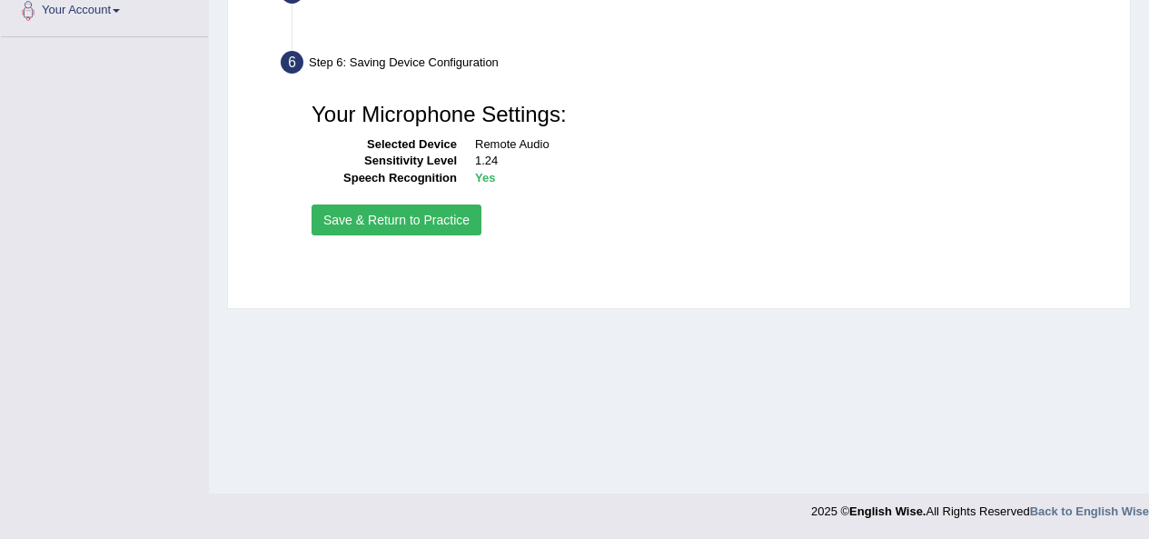
scroll to position [415, 0]
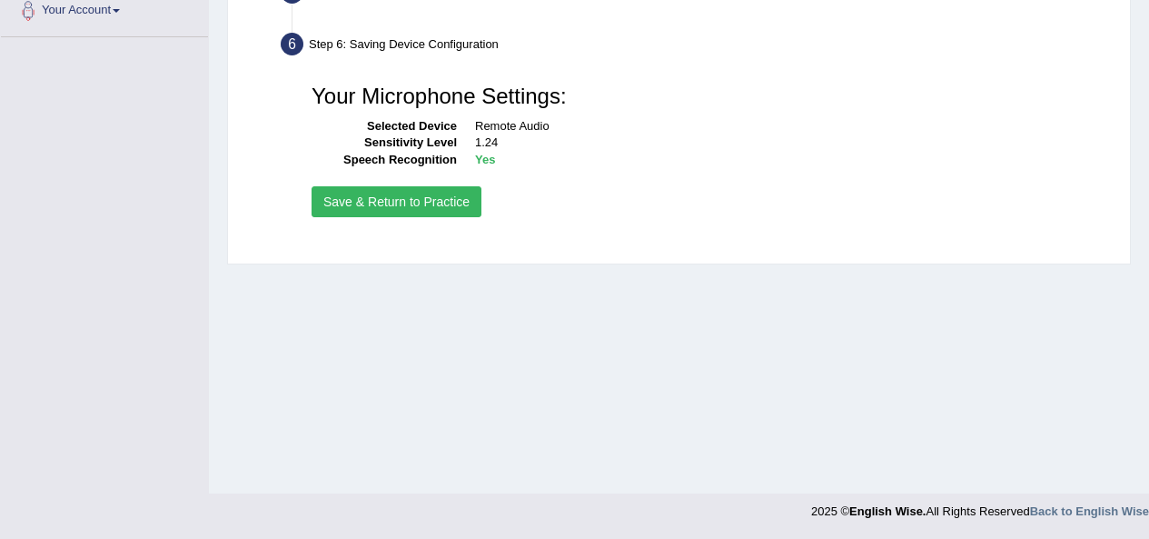
click at [446, 195] on button "Save & Return to Practice" at bounding box center [397, 201] width 170 height 31
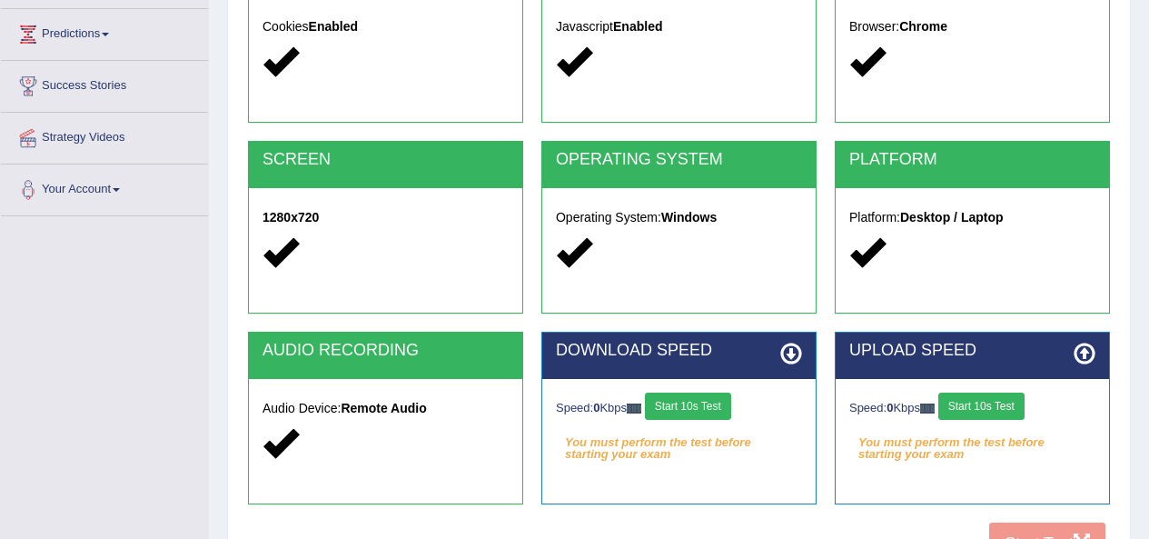
scroll to position [273, 0]
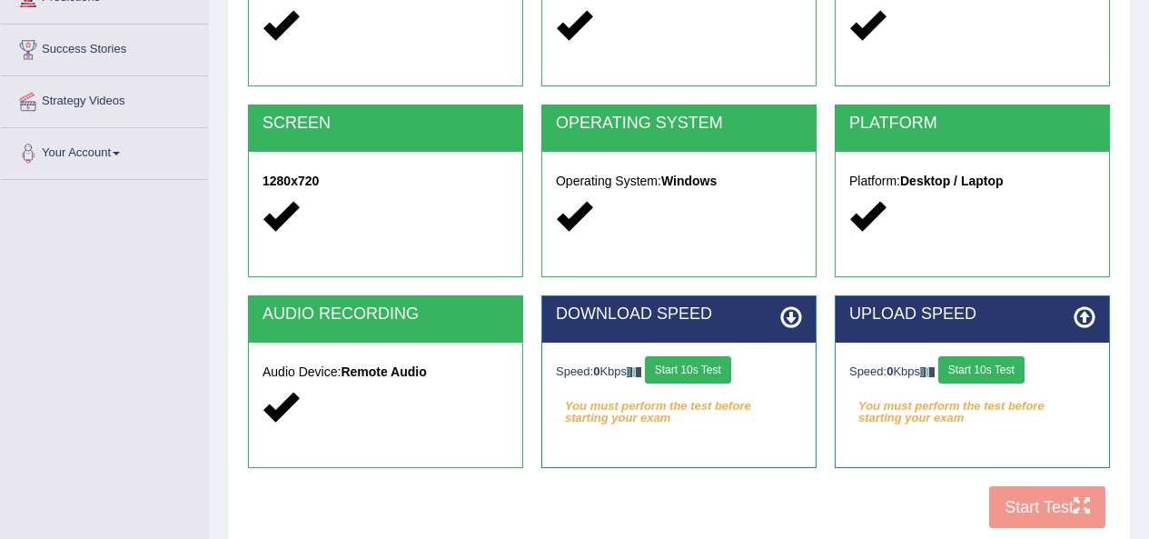
click at [684, 377] on button "Start 10s Test" at bounding box center [688, 369] width 86 height 27
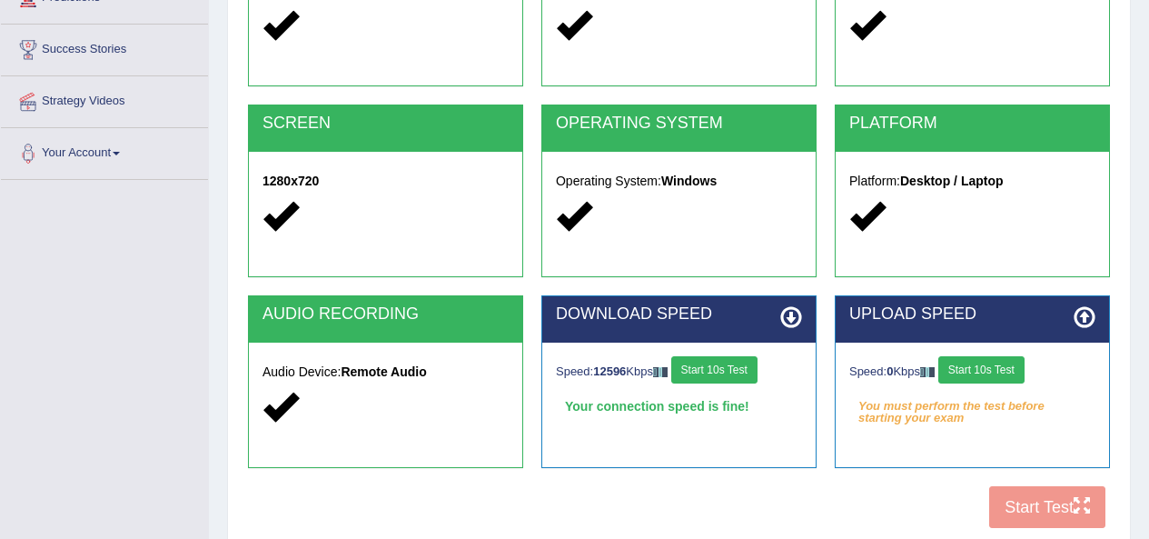
click at [980, 369] on button "Start 10s Test" at bounding box center [981, 369] width 86 height 27
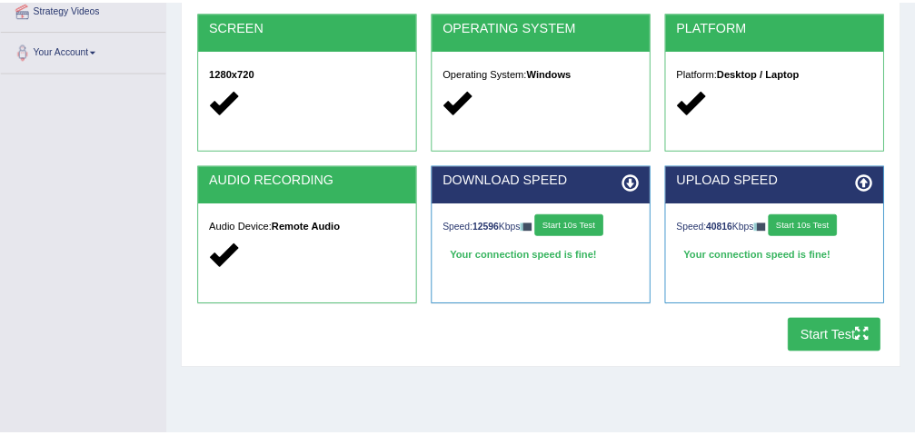
scroll to position [415, 0]
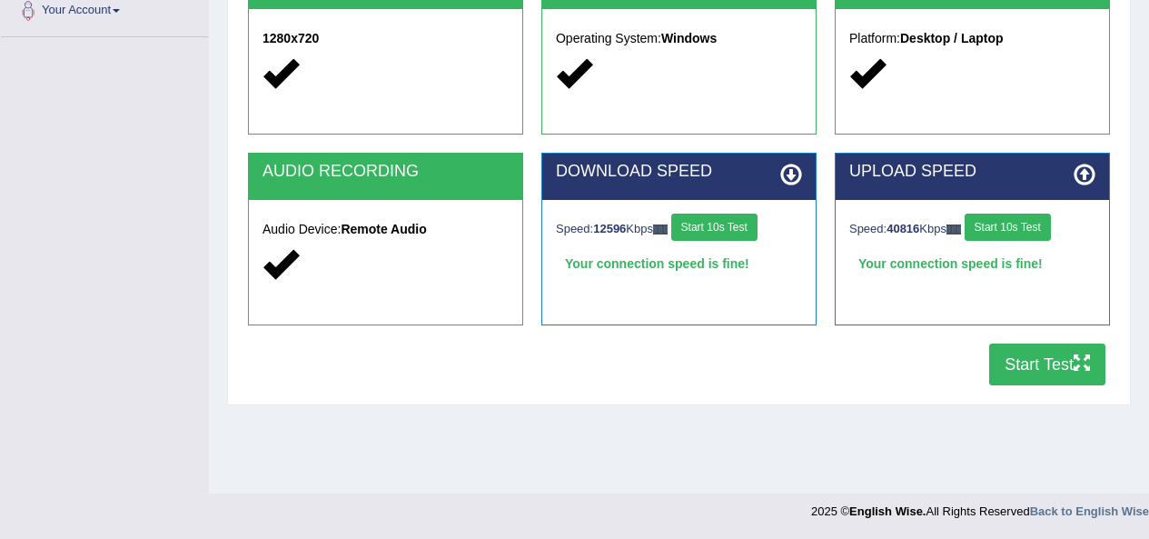
click at [1027, 379] on button "Start Test" at bounding box center [1047, 364] width 116 height 42
